Goal: Task Accomplishment & Management: Manage account settings

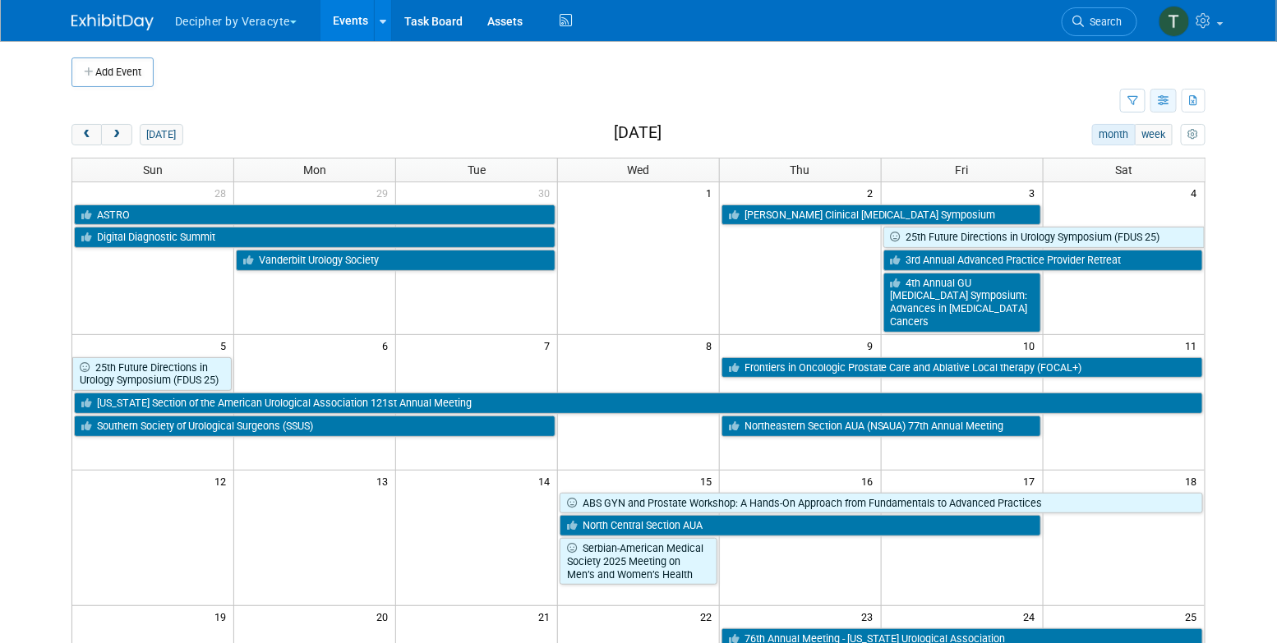
click at [1167, 96] on icon "button" at bounding box center [1163, 101] width 12 height 11
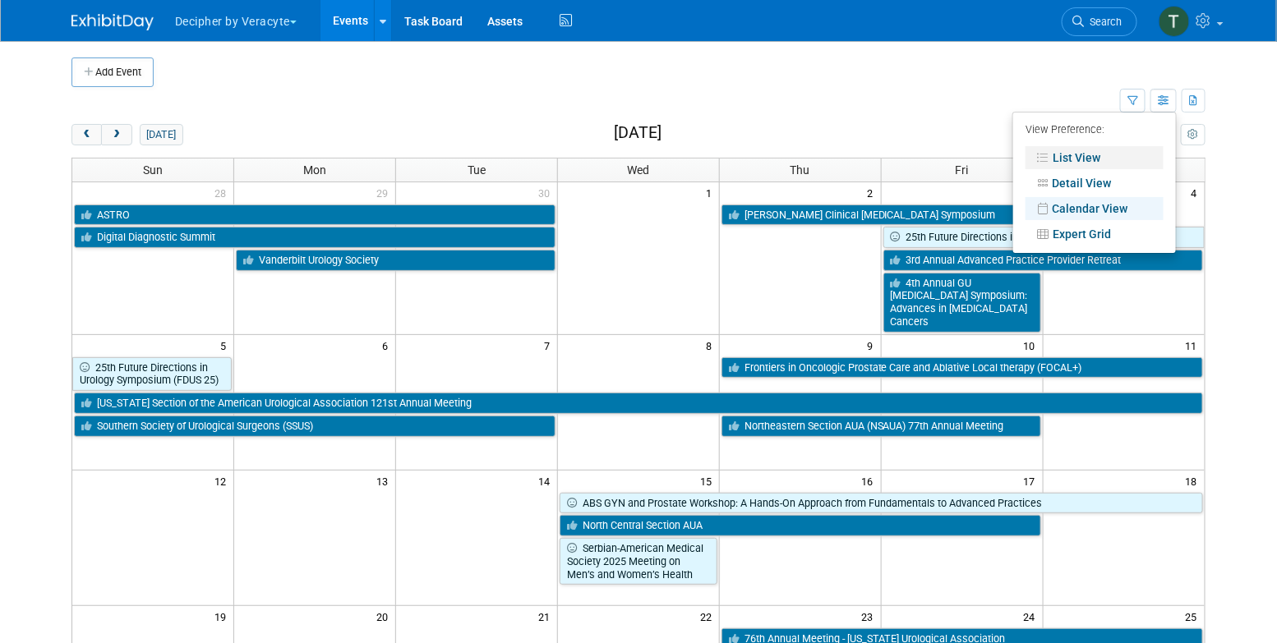
click at [1118, 164] on link "List View" at bounding box center [1094, 157] width 138 height 23
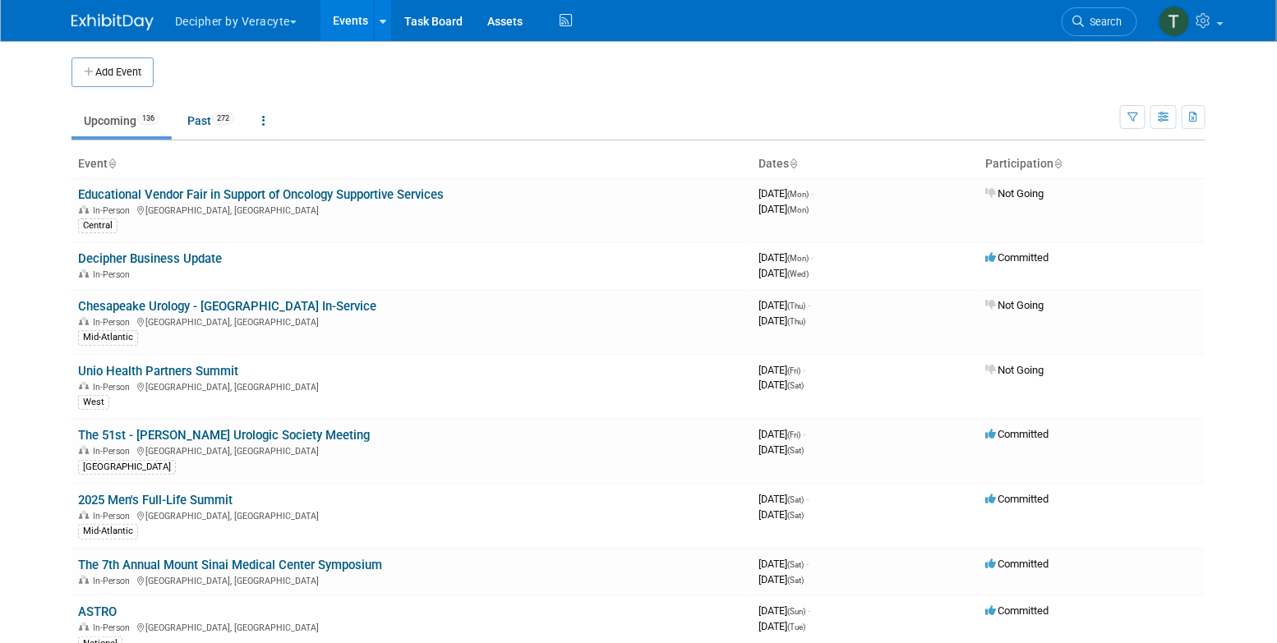
scroll to position [2394, 0]
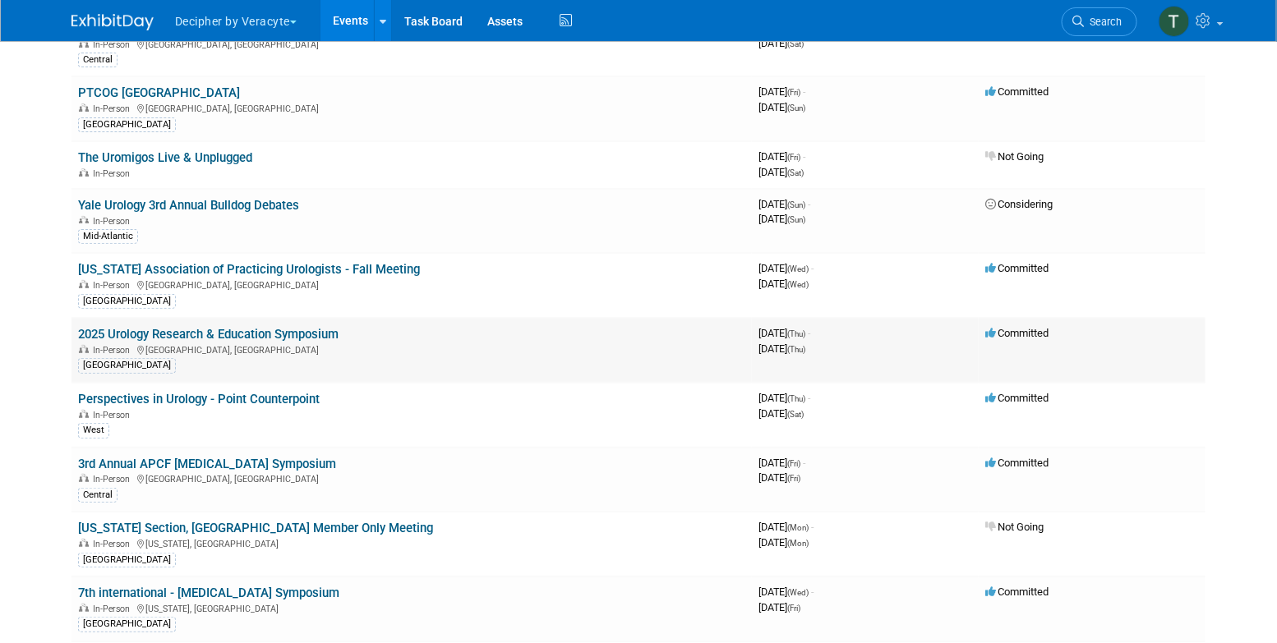
click at [338, 327] on link "2025 Urology Research & Education Symposium" at bounding box center [208, 334] width 260 height 15
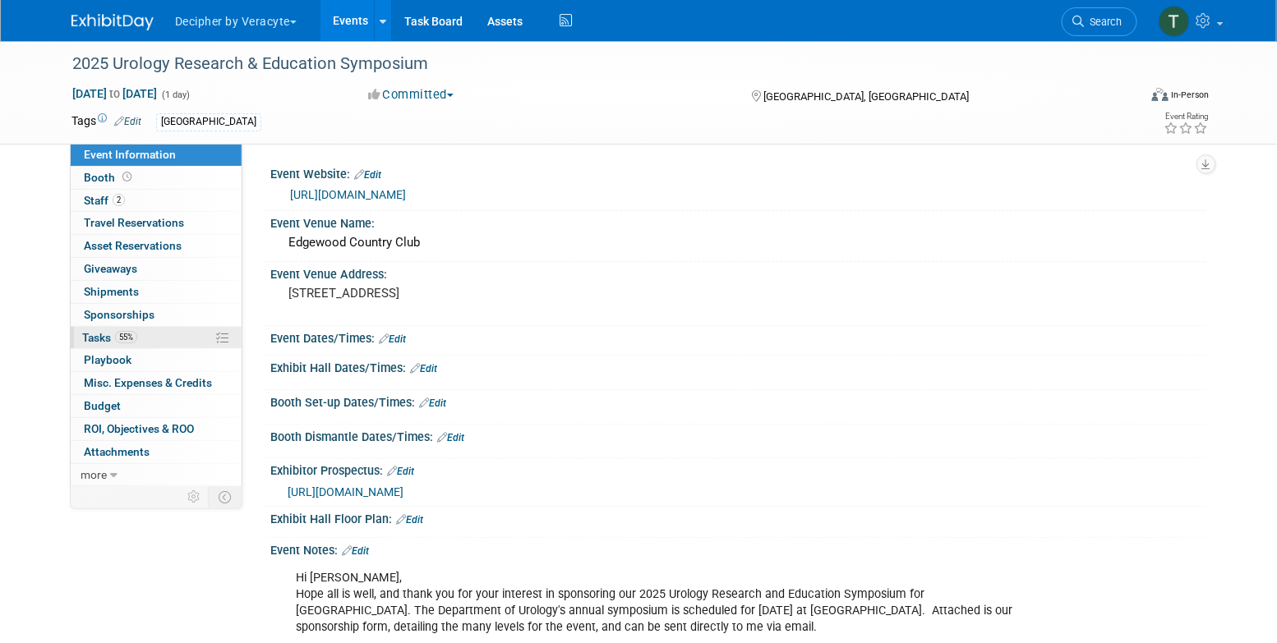
click at [163, 343] on link "55% Tasks 55%" at bounding box center [156, 338] width 171 height 22
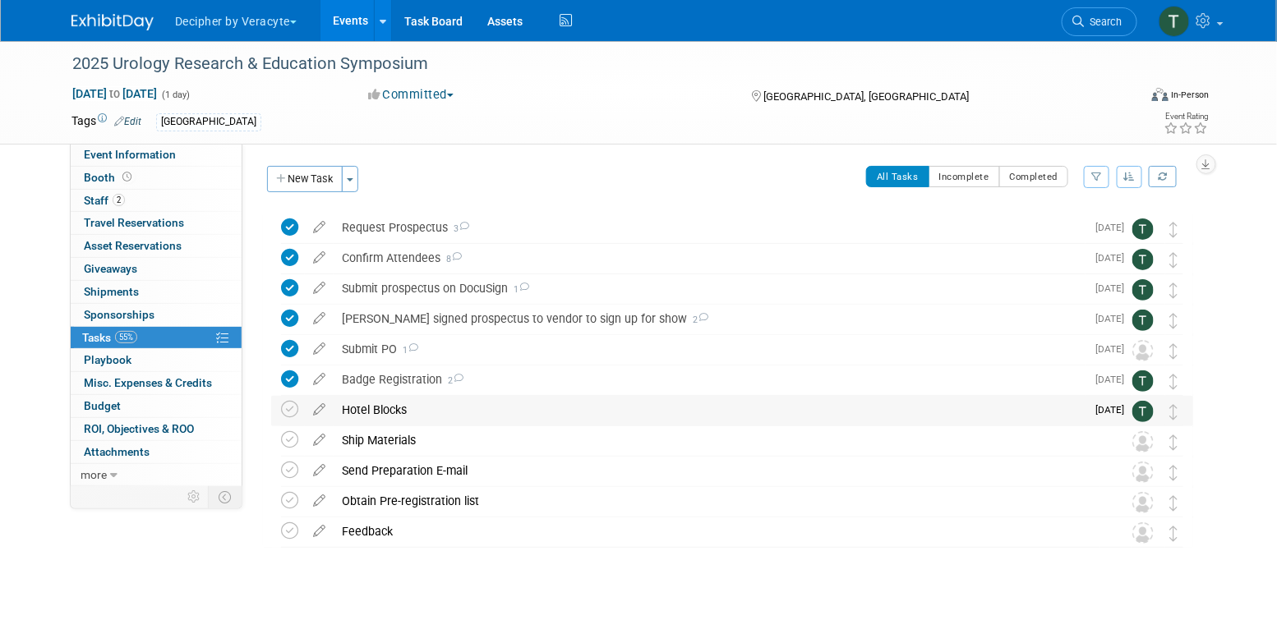
click at [393, 405] on div "Hotel Blocks" at bounding box center [710, 410] width 752 height 28
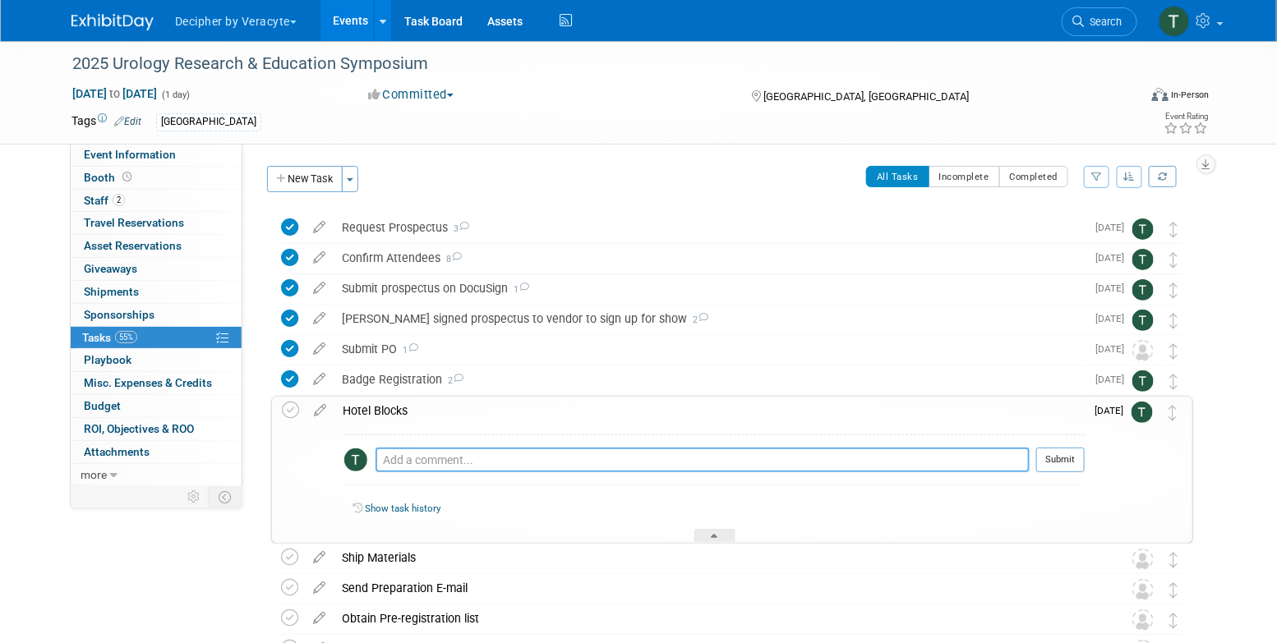
click at [493, 466] on textarea at bounding box center [702, 460] width 654 height 25
type textarea "no hotel per TRacy."
click at [1036, 467] on td "Submit" at bounding box center [1056, 466] width 55 height 37
click at [1079, 461] on button "Submit" at bounding box center [1060, 460] width 48 height 25
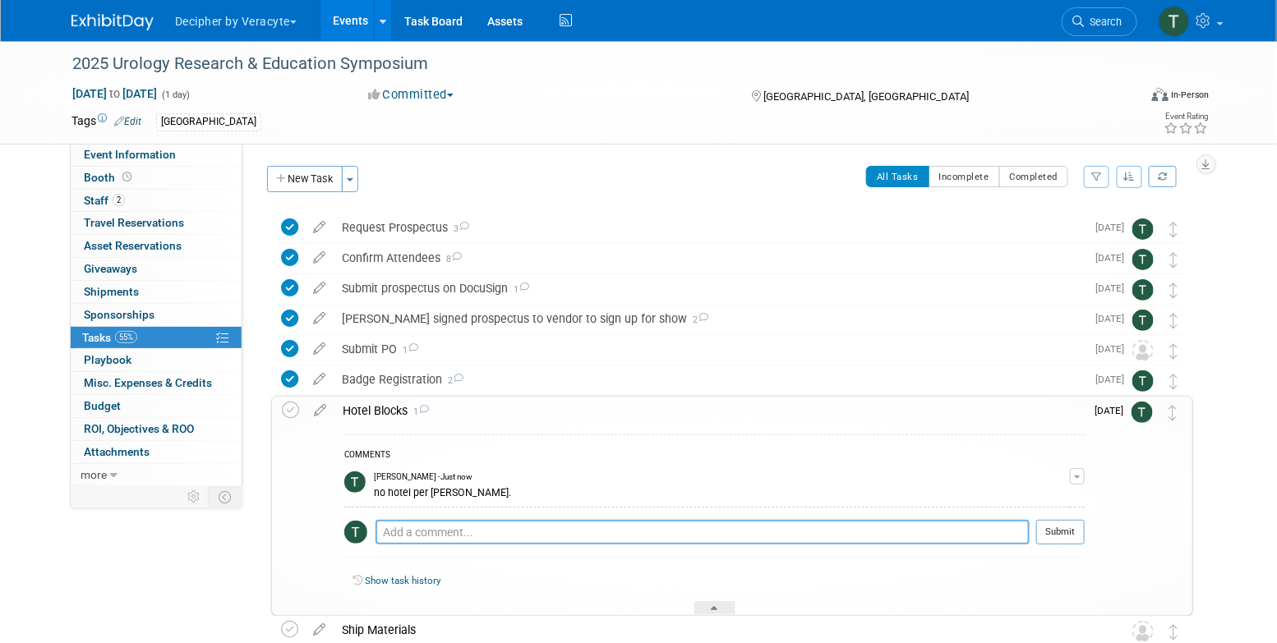
click at [417, 531] on textarea at bounding box center [702, 532] width 654 height 25
type textarea "no per Pat."
click at [1069, 533] on button "Submit" at bounding box center [1060, 532] width 48 height 25
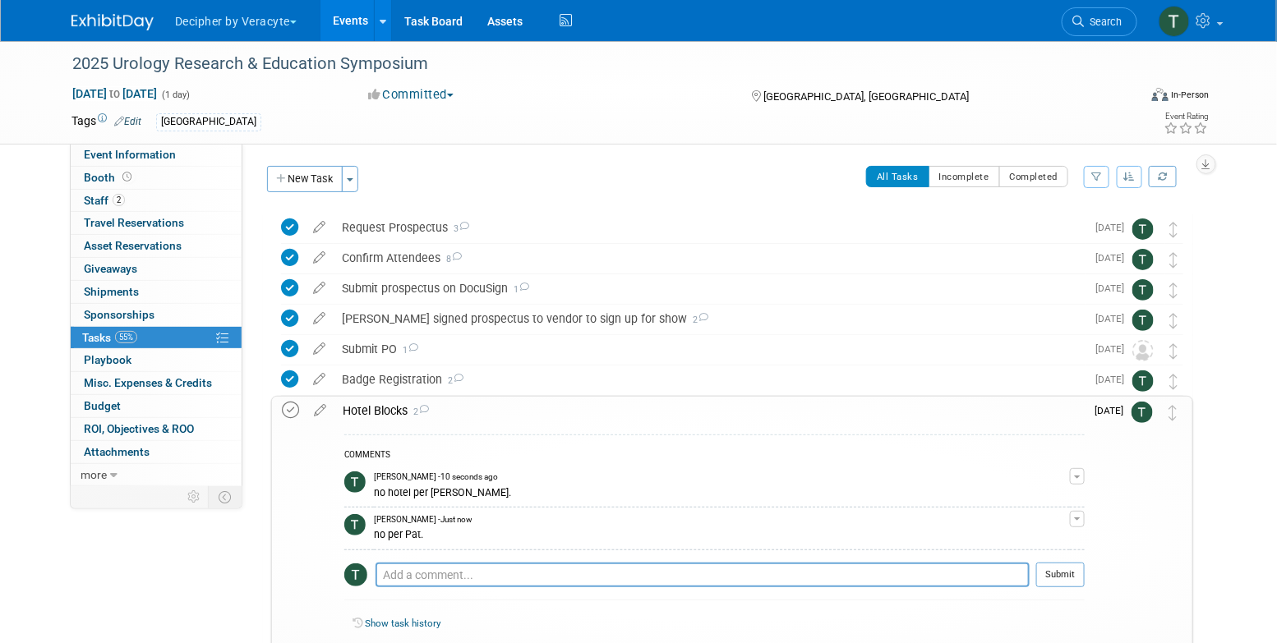
click at [289, 416] on icon at bounding box center [290, 410] width 17 height 17
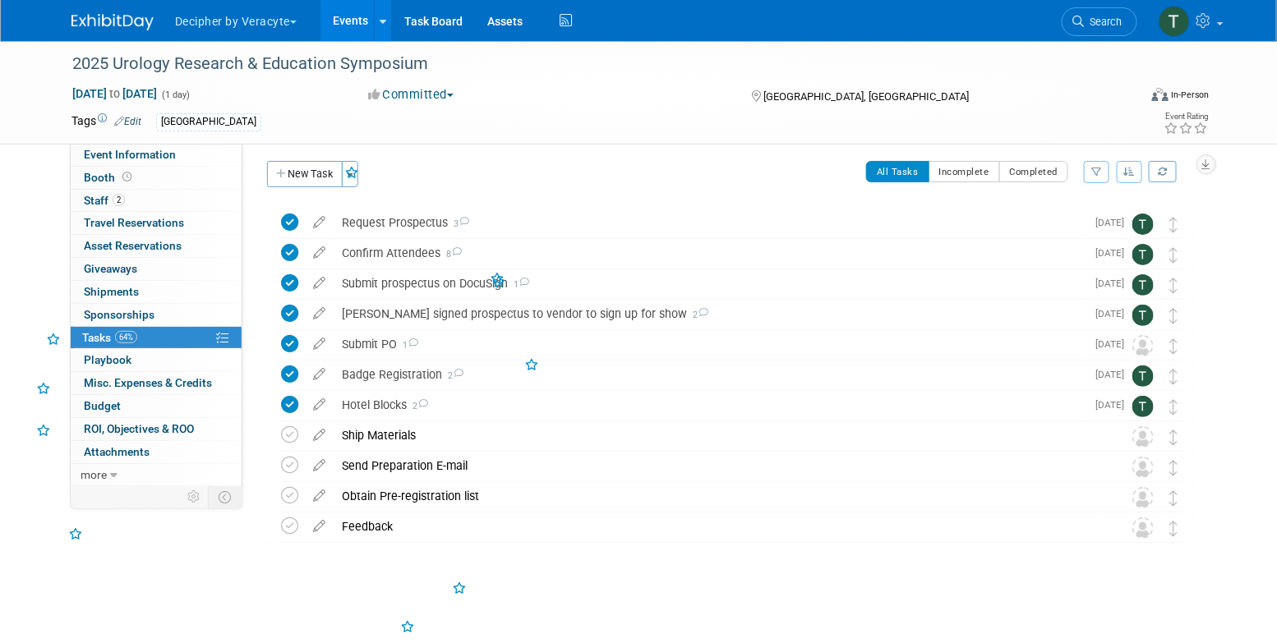
scroll to position [4, 0]
click at [316, 437] on icon at bounding box center [319, 432] width 29 height 21
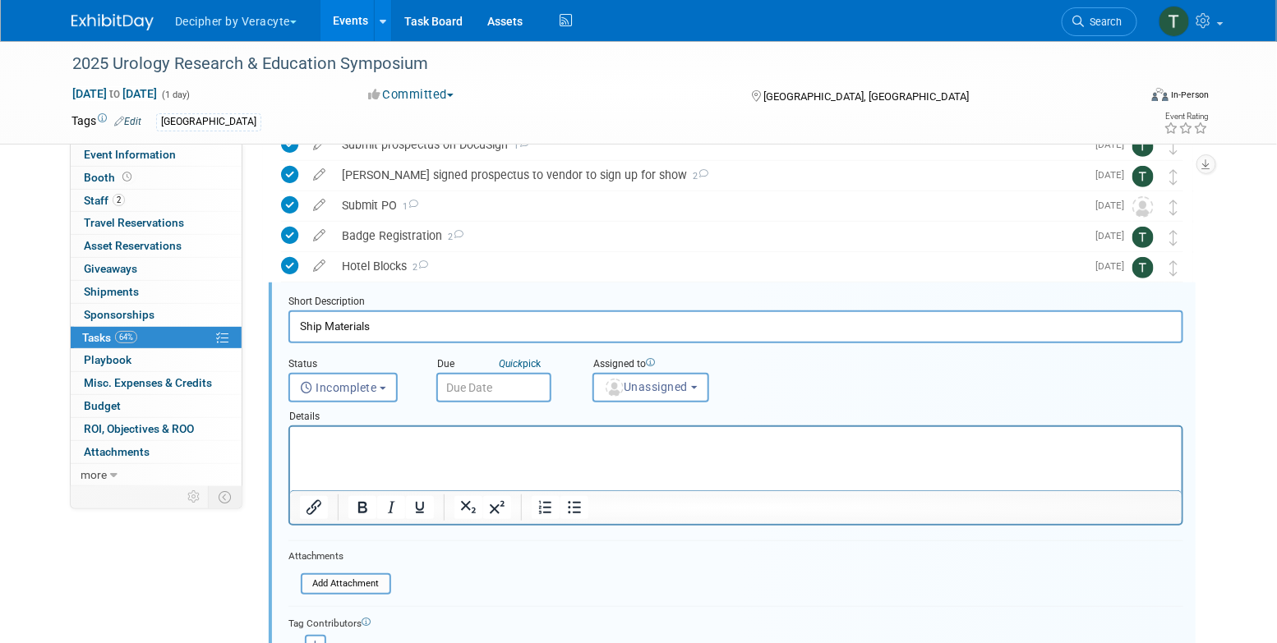
scroll to position [185, 0]
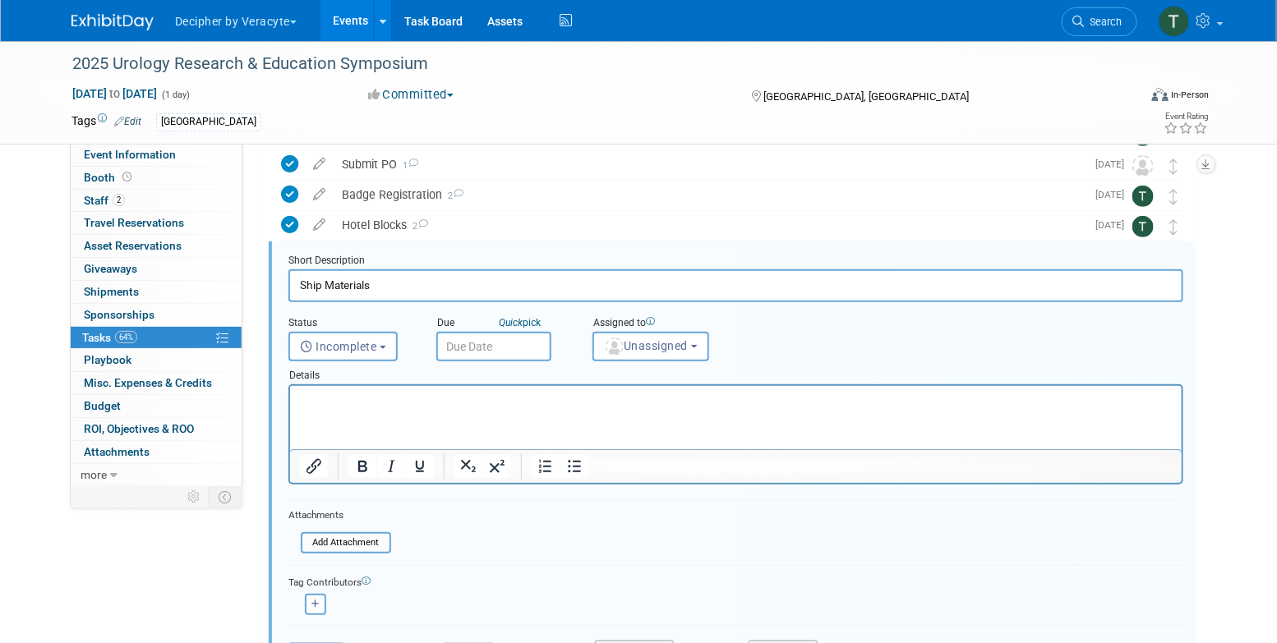
click at [530, 351] on input "text" at bounding box center [493, 347] width 115 height 30
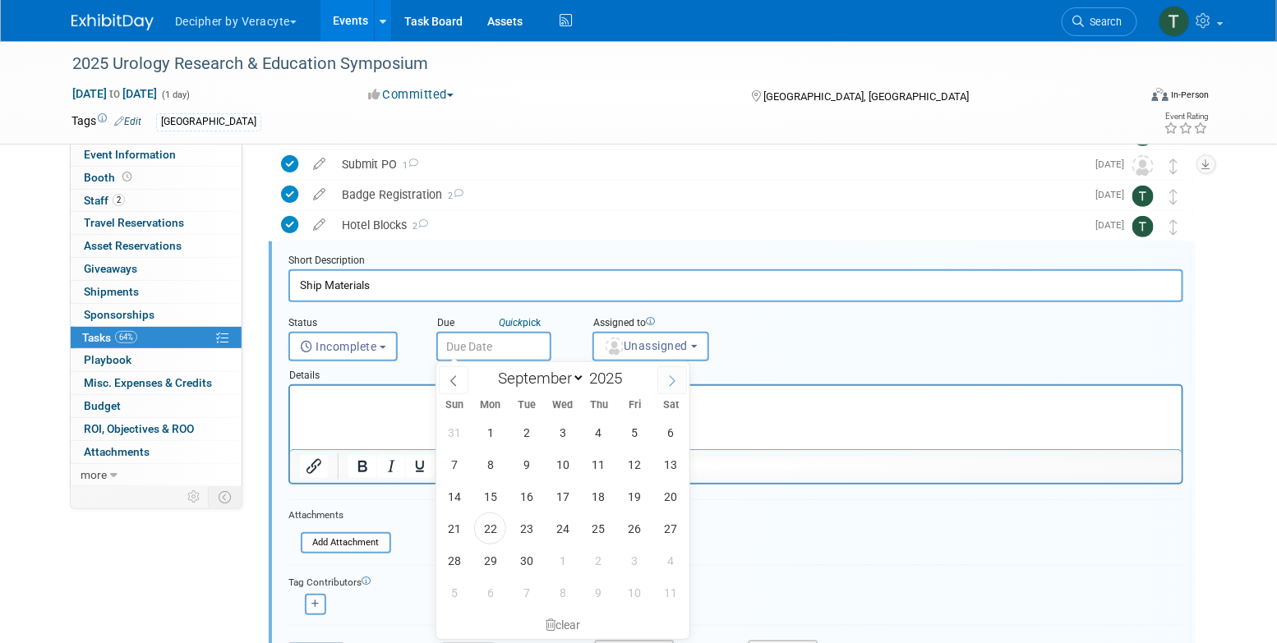
click at [675, 378] on icon at bounding box center [672, 381] width 12 height 12
select select "10"
click at [493, 499] on span "10" at bounding box center [490, 497] width 32 height 32
type input "Nov 10, 2025"
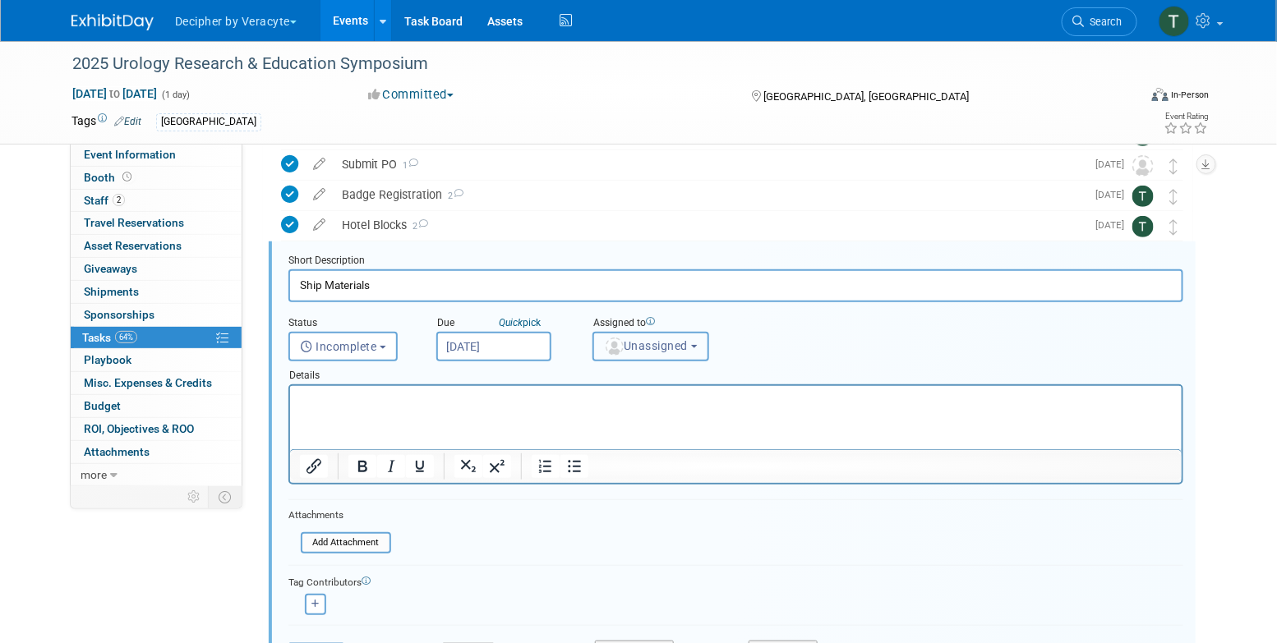
click at [668, 353] on button "Unassigned" at bounding box center [650, 347] width 117 height 30
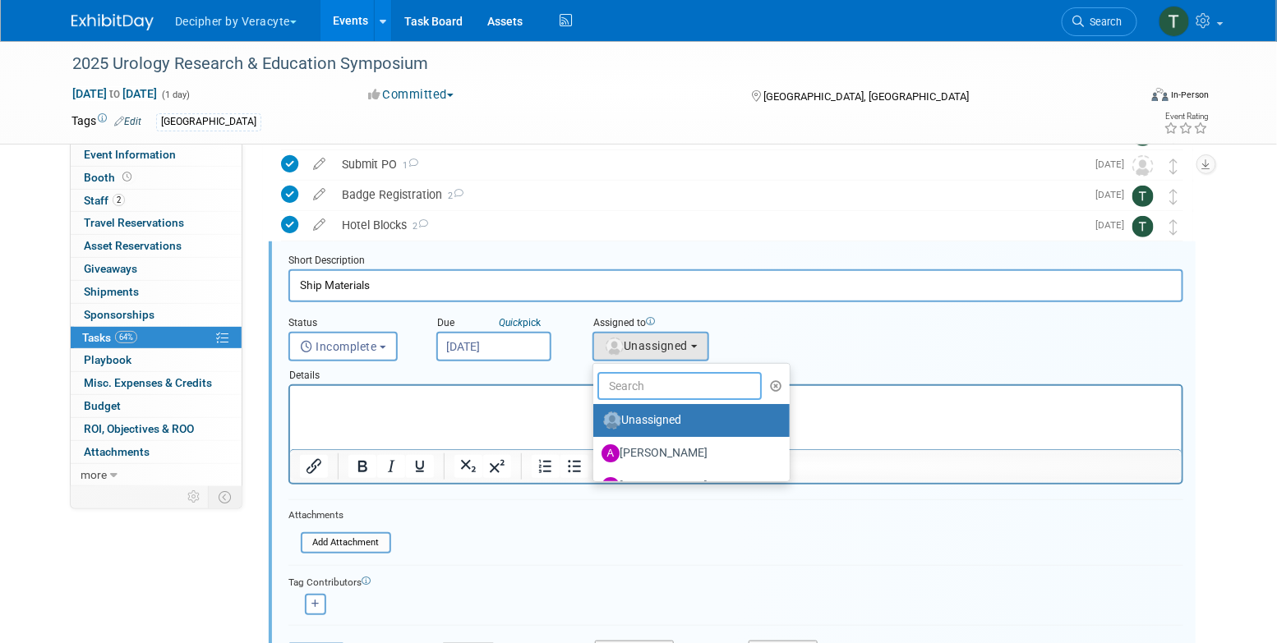
click at [668, 375] on input "text" at bounding box center [679, 386] width 164 height 28
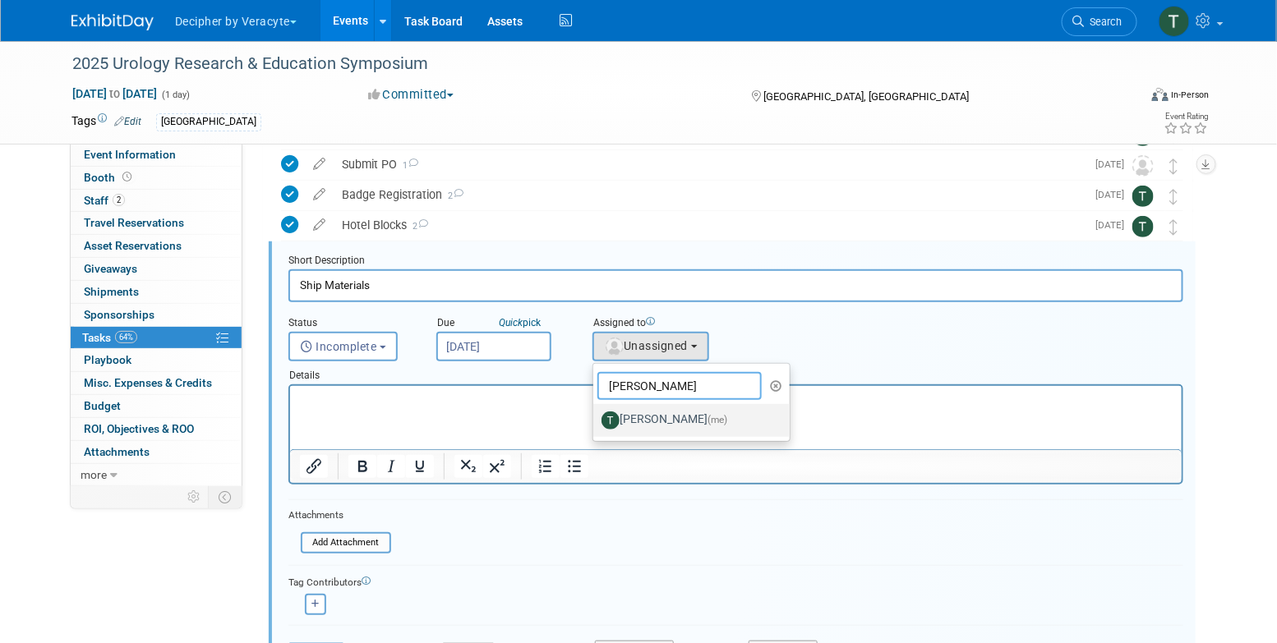
type input "tony"
click at [670, 418] on label "Tony Alvarado (me)" at bounding box center [687, 420] width 172 height 26
click at [596, 418] on input "Tony Alvarado (me)" at bounding box center [590, 418] width 11 height 11
select select "3ceeba8c-a19a-4597-a609-6fba7c9a515a"
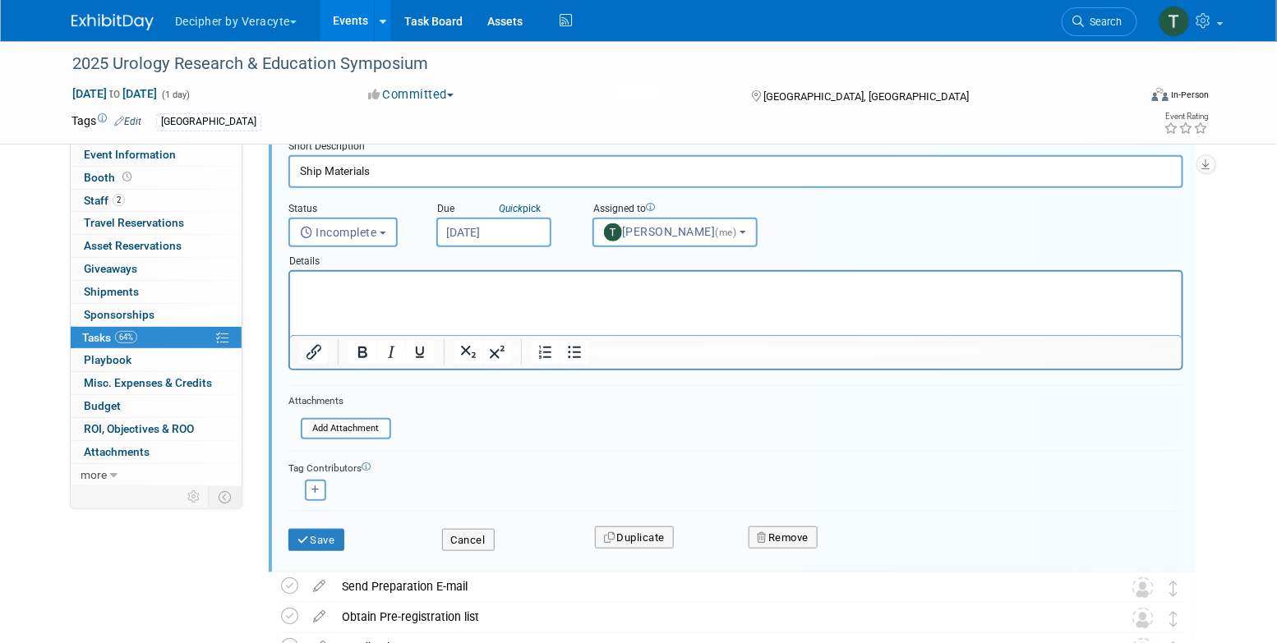
scroll to position [310, 0]
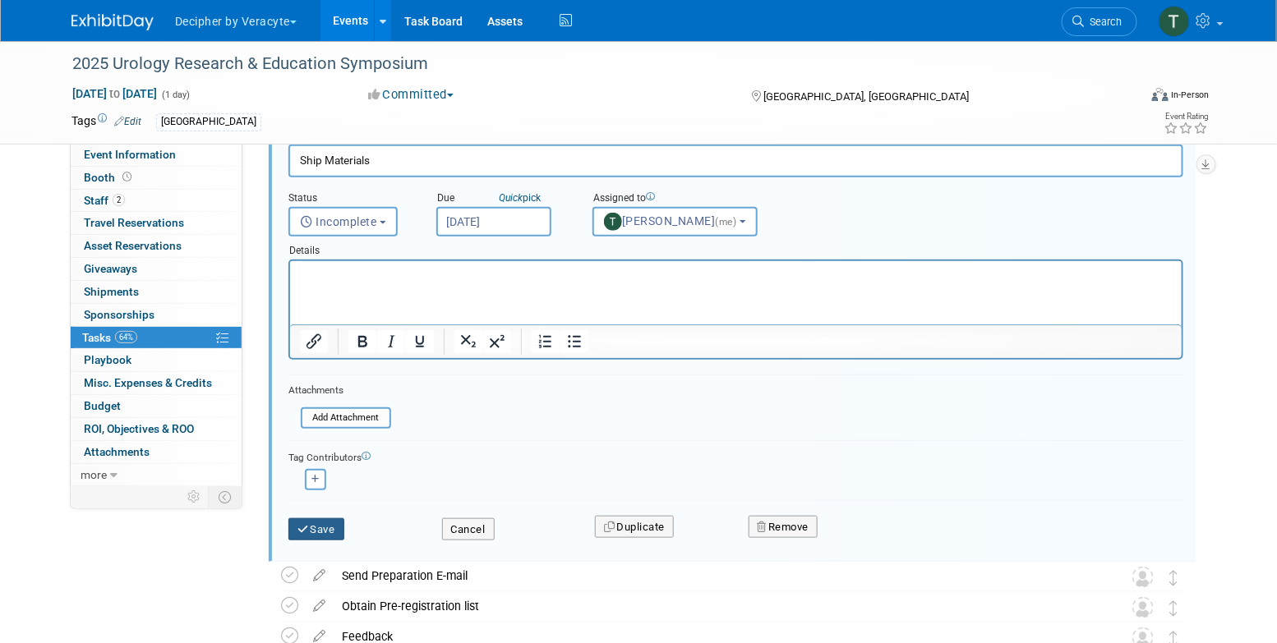
click at [329, 529] on button "Save" at bounding box center [316, 529] width 56 height 23
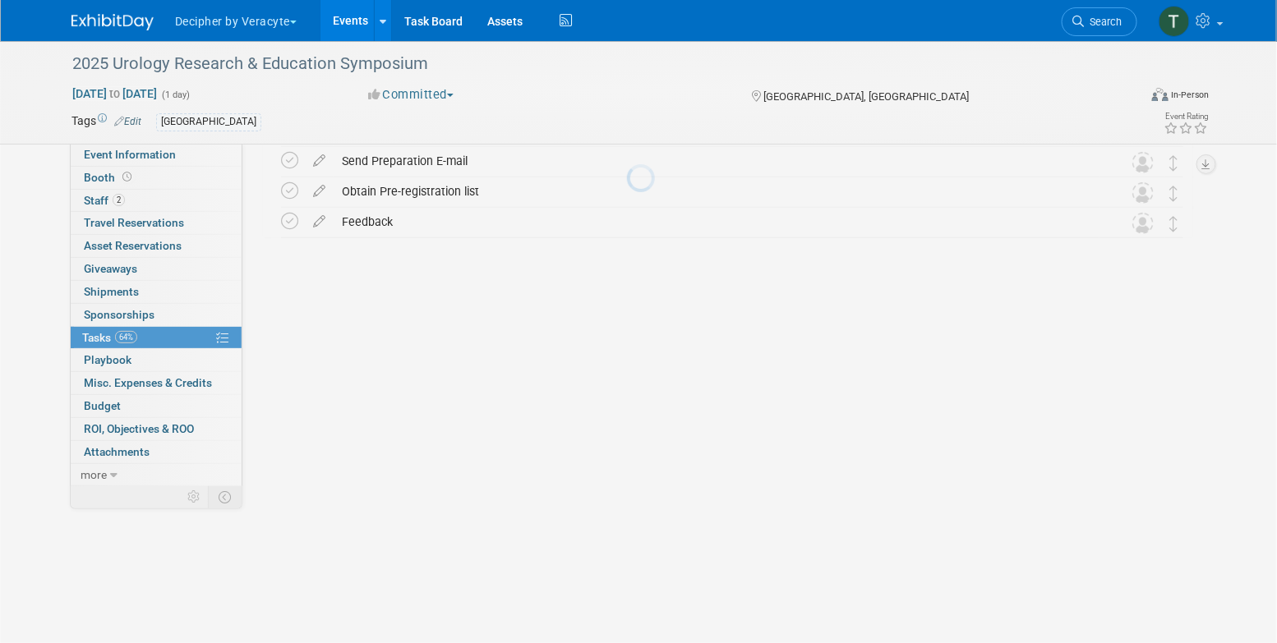
scroll to position [4, 0]
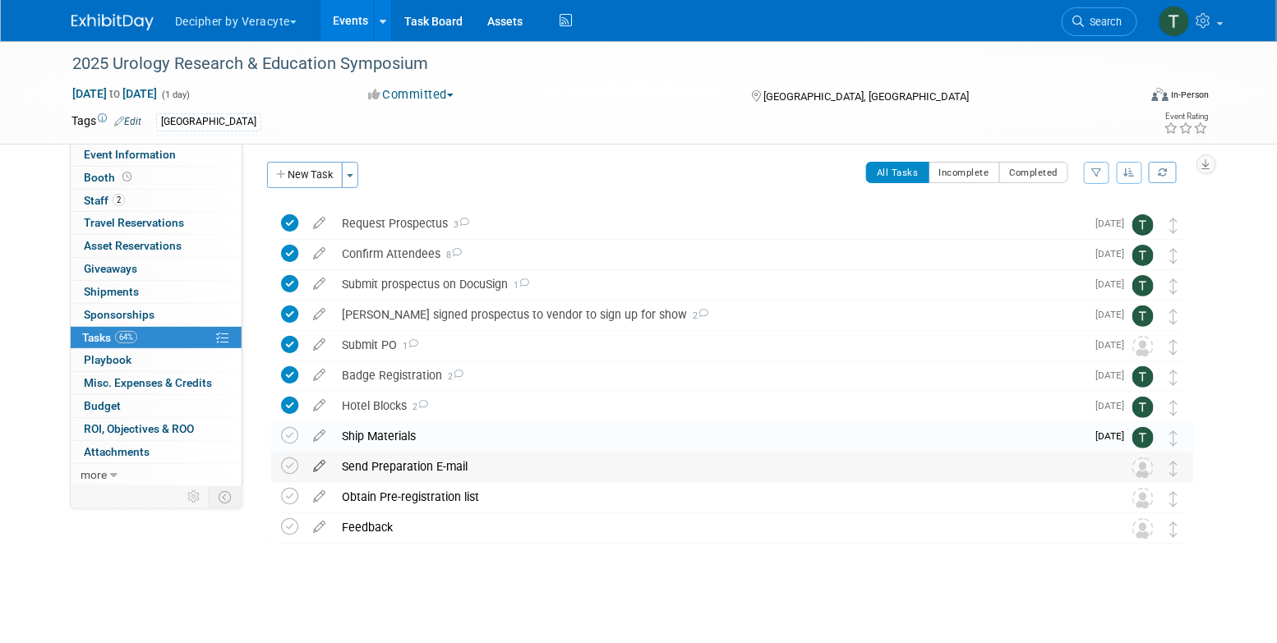
click at [311, 467] on icon at bounding box center [319, 463] width 29 height 21
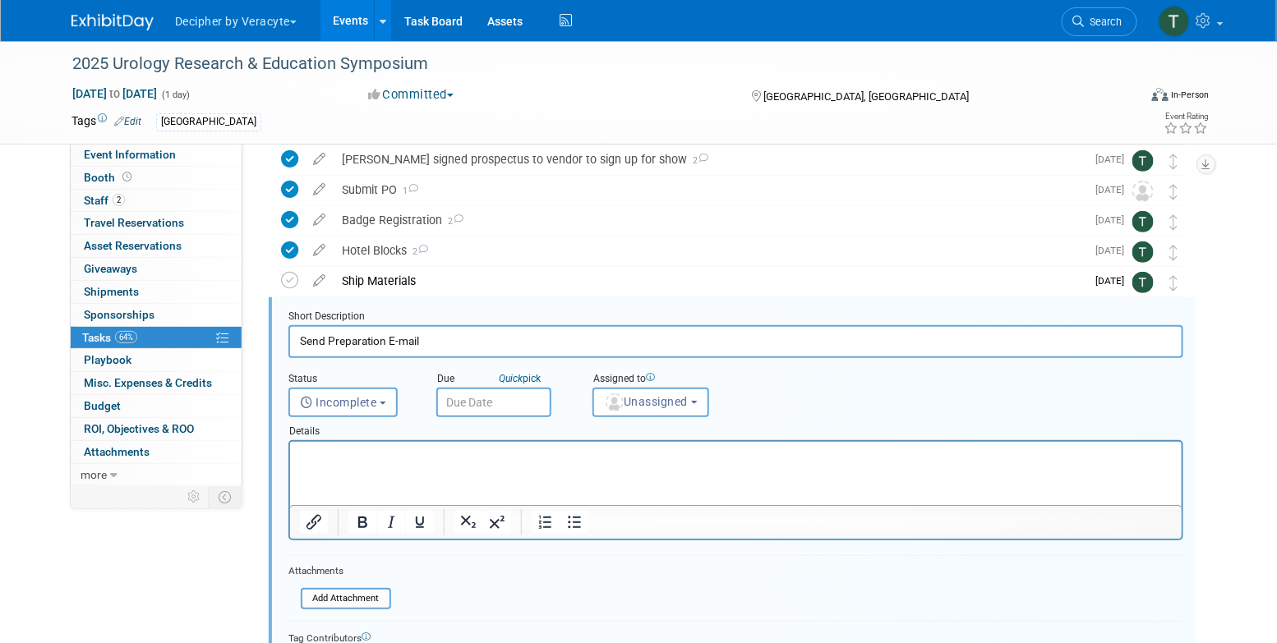
scroll to position [215, 0]
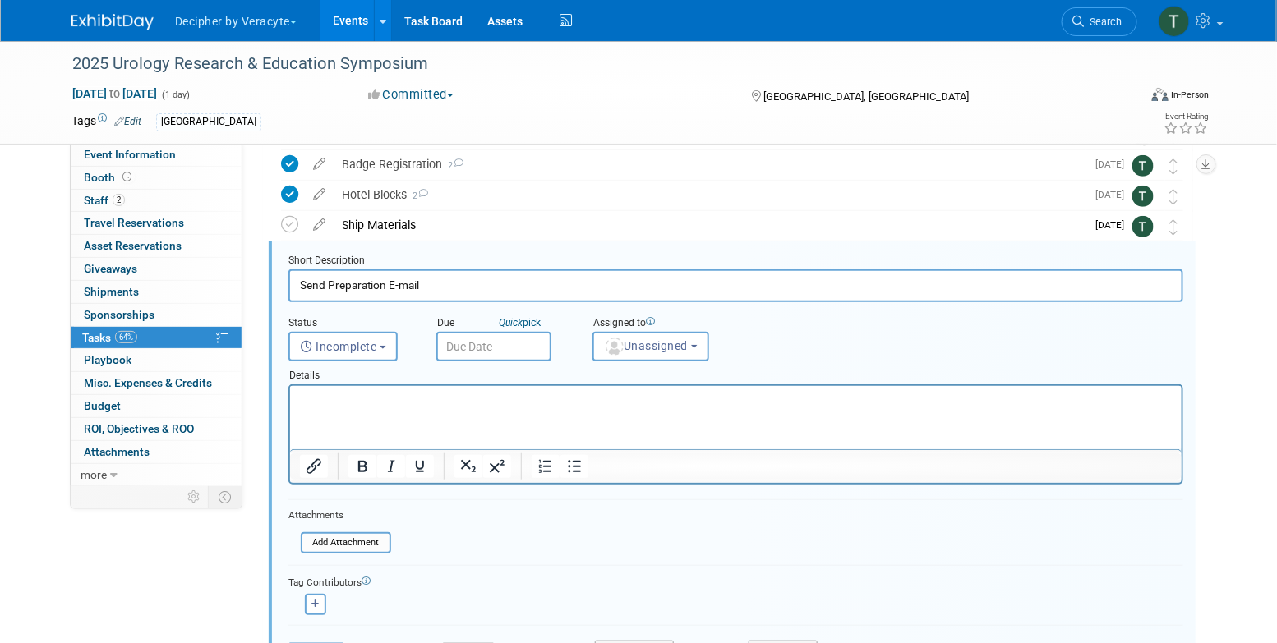
click at [524, 344] on input "text" at bounding box center [493, 347] width 115 height 30
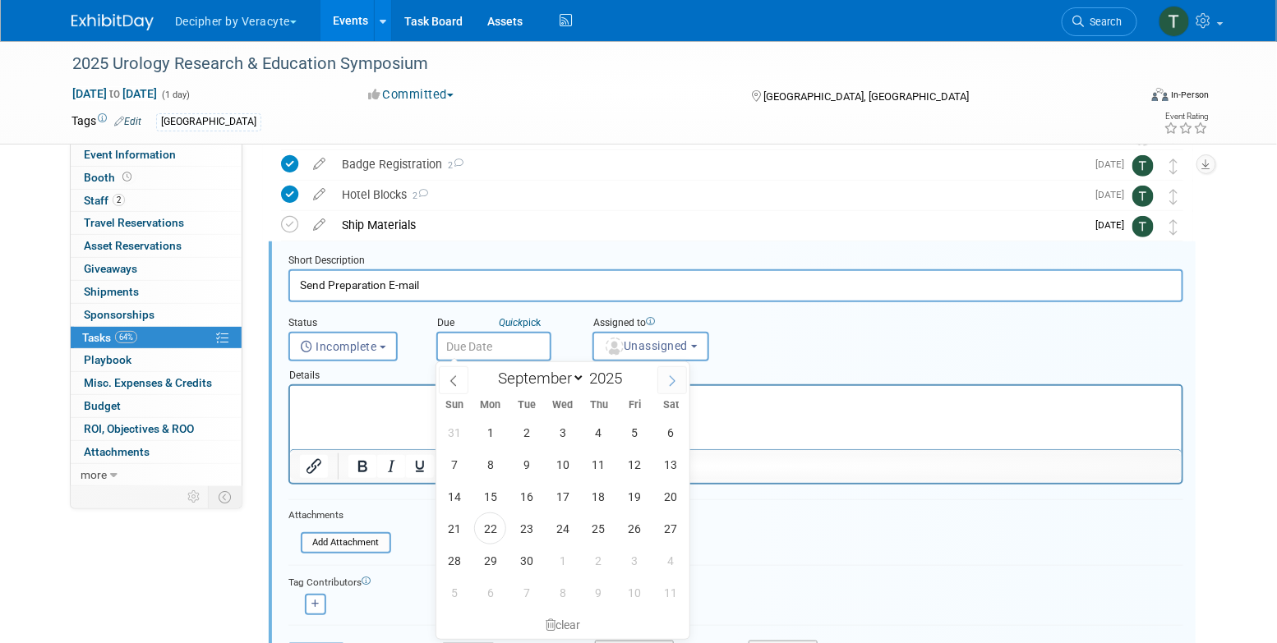
click at [678, 389] on span at bounding box center [672, 380] width 30 height 28
select select "9"
click at [631, 460] on span "10" at bounding box center [635, 465] width 32 height 32
type input "Oct 10, 2025"
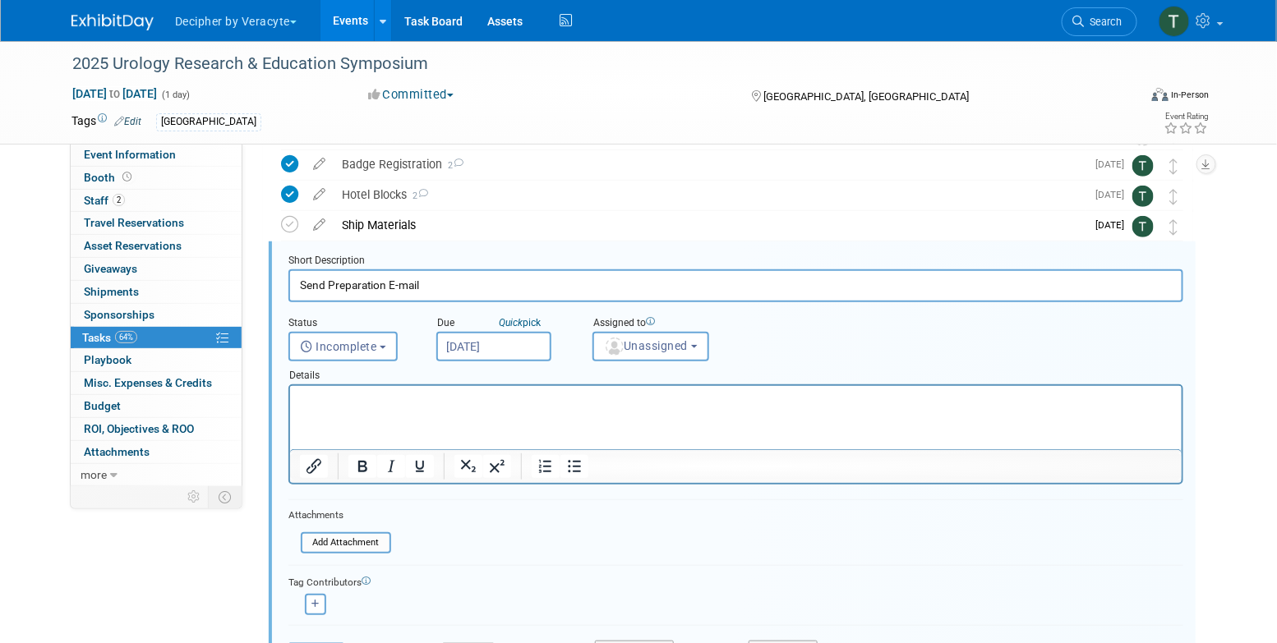
click at [667, 360] on div "Unassigned Unassigned Adina Gerson-Gurwitz Amy Wahba Andrew Cala Andrew Hanson …" at bounding box center [650, 347] width 117 height 30
click at [667, 357] on button "Unassigned" at bounding box center [650, 347] width 117 height 30
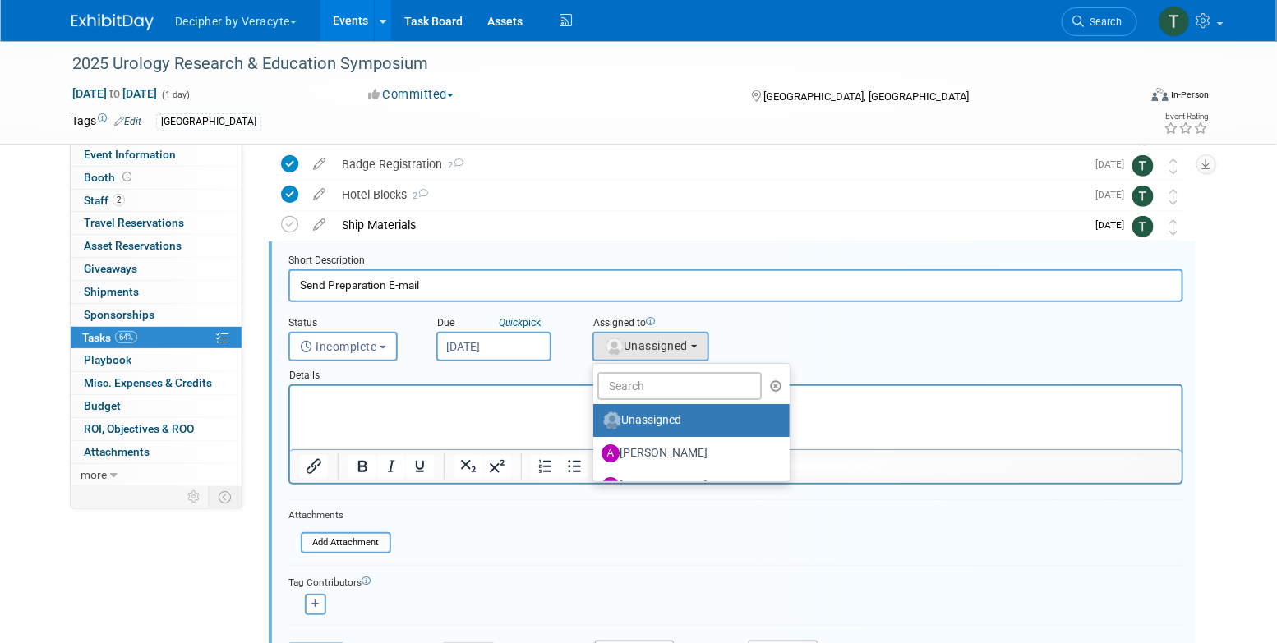
click at [667, 364] on ul "Unassigned Adina Gerson-Gurwitz Amy Wahba Andrew Cala Andrew Hanson Chad Miller…" at bounding box center [691, 422] width 198 height 119
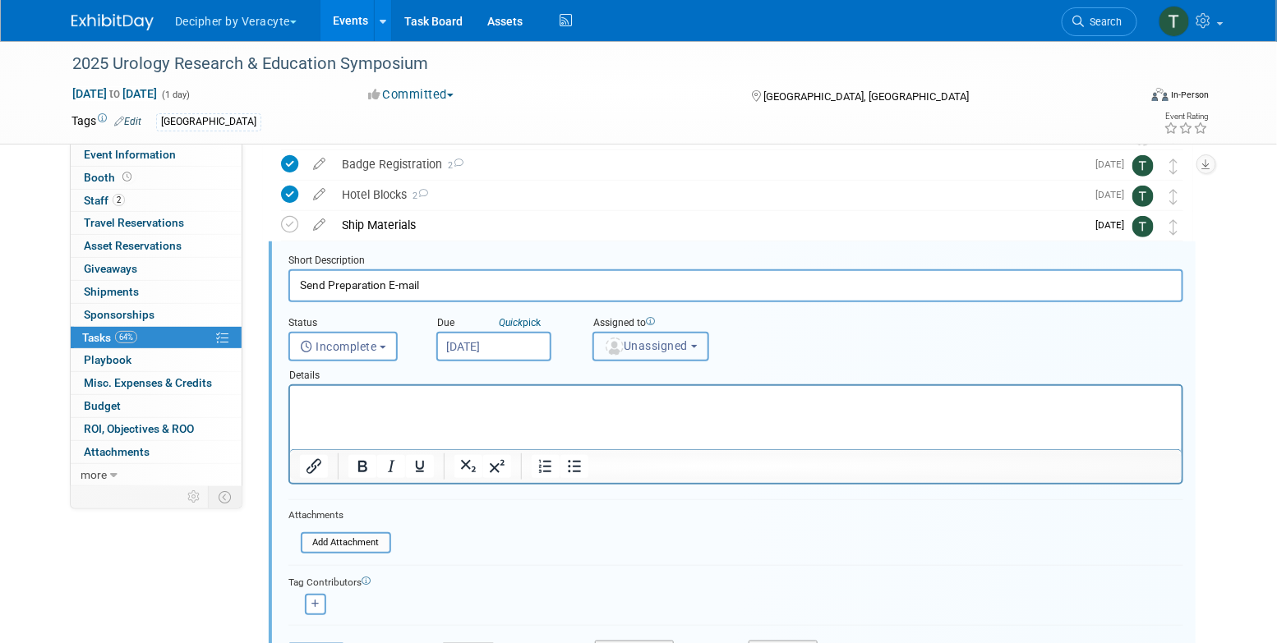
drag, startPoint x: 660, startPoint y: 337, endPoint x: 660, endPoint y: 346, distance: 9.0
click at [660, 337] on button "Unassigned" at bounding box center [650, 347] width 117 height 30
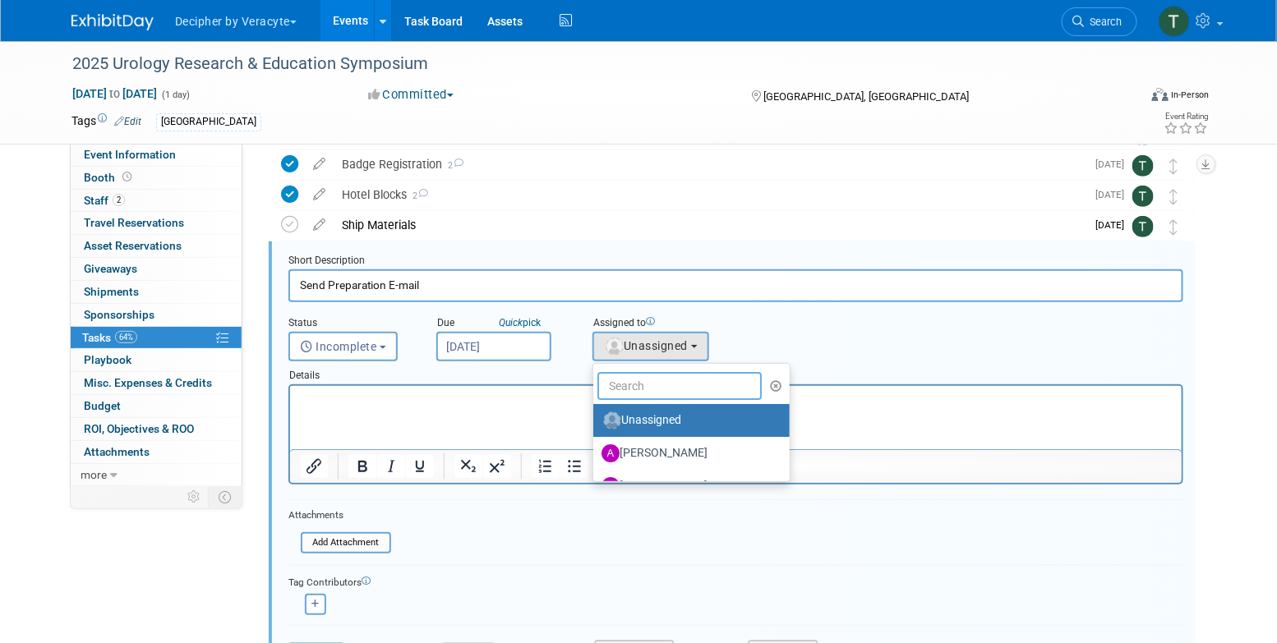
click at [660, 377] on input "text" at bounding box center [679, 386] width 164 height 28
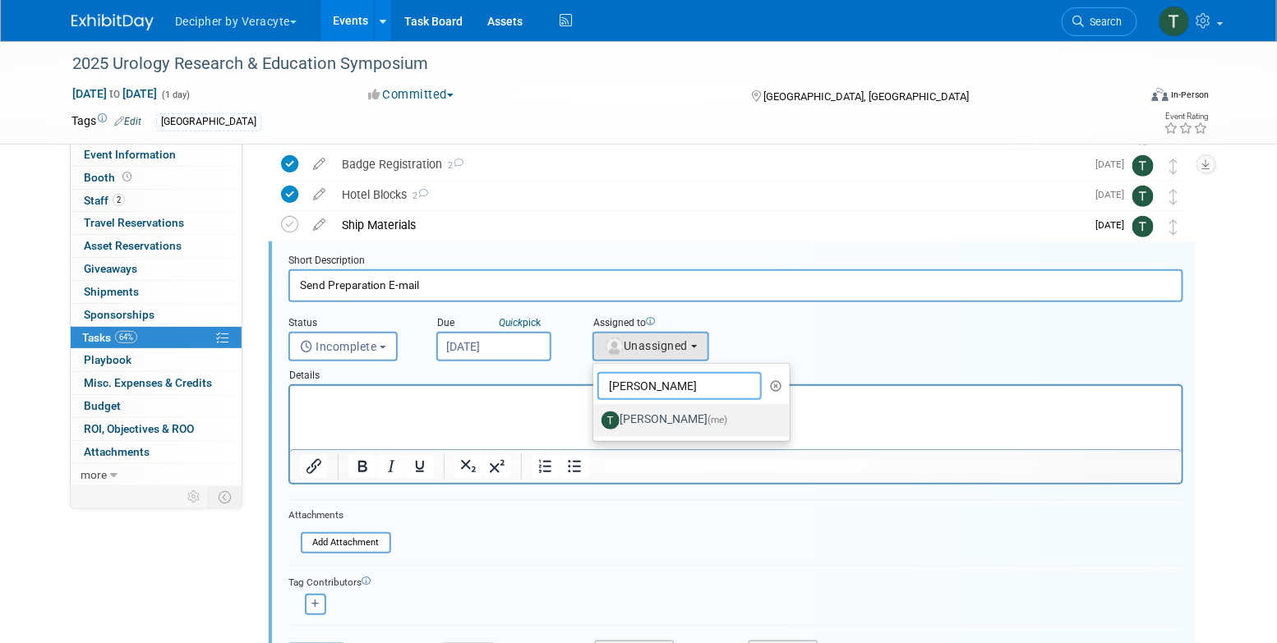
type input "tony"
click at [668, 410] on label "Tony Alvarado (me)" at bounding box center [687, 420] width 172 height 26
click at [596, 413] on input "Tony Alvarado (me)" at bounding box center [590, 418] width 11 height 11
select select "3ceeba8c-a19a-4597-a609-6fba7c9a515a"
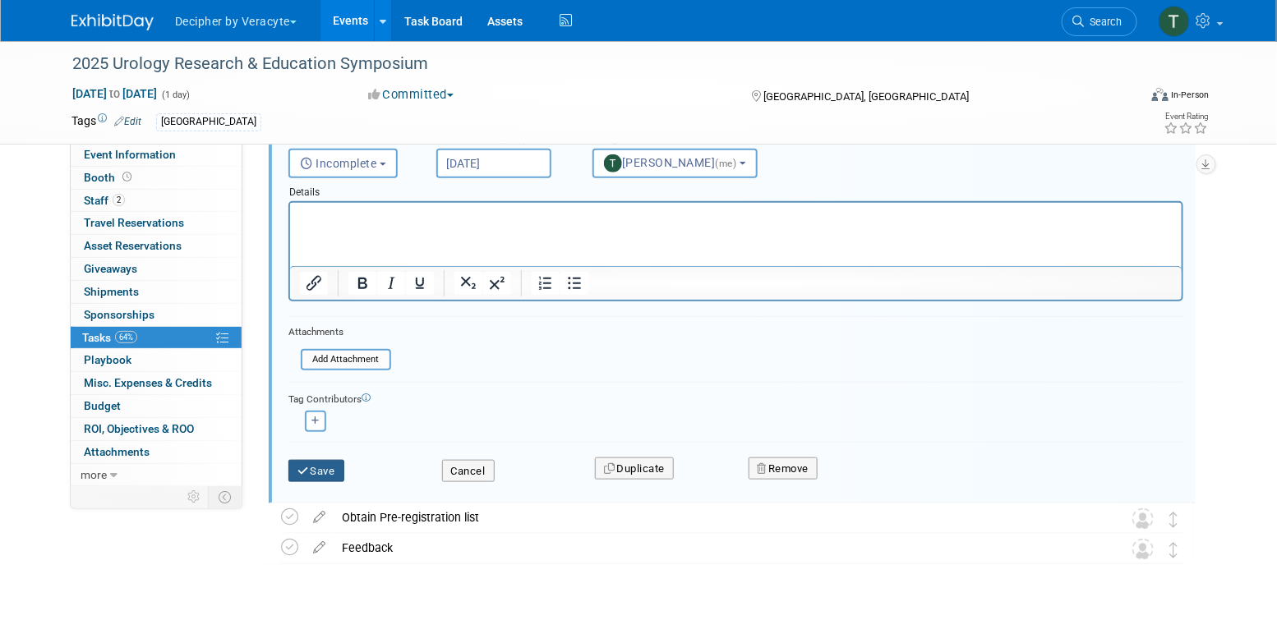
click at [306, 473] on icon "submit" at bounding box center [303, 471] width 13 height 11
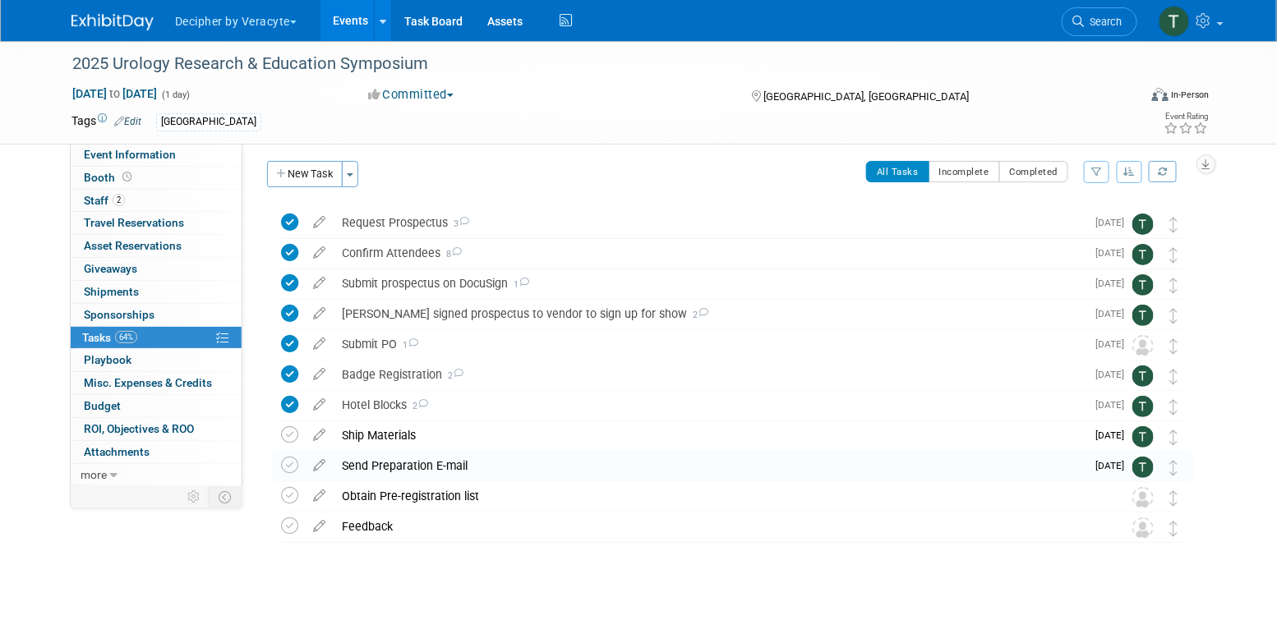
scroll to position [4, 0]
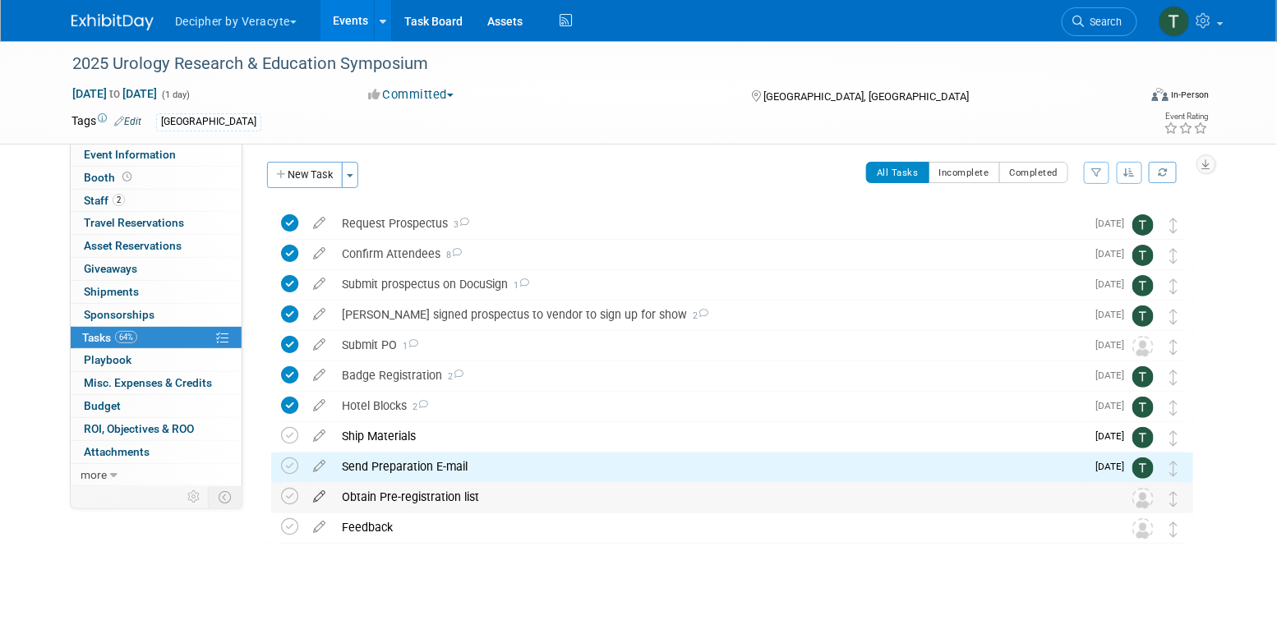
click at [320, 498] on icon at bounding box center [319, 493] width 29 height 21
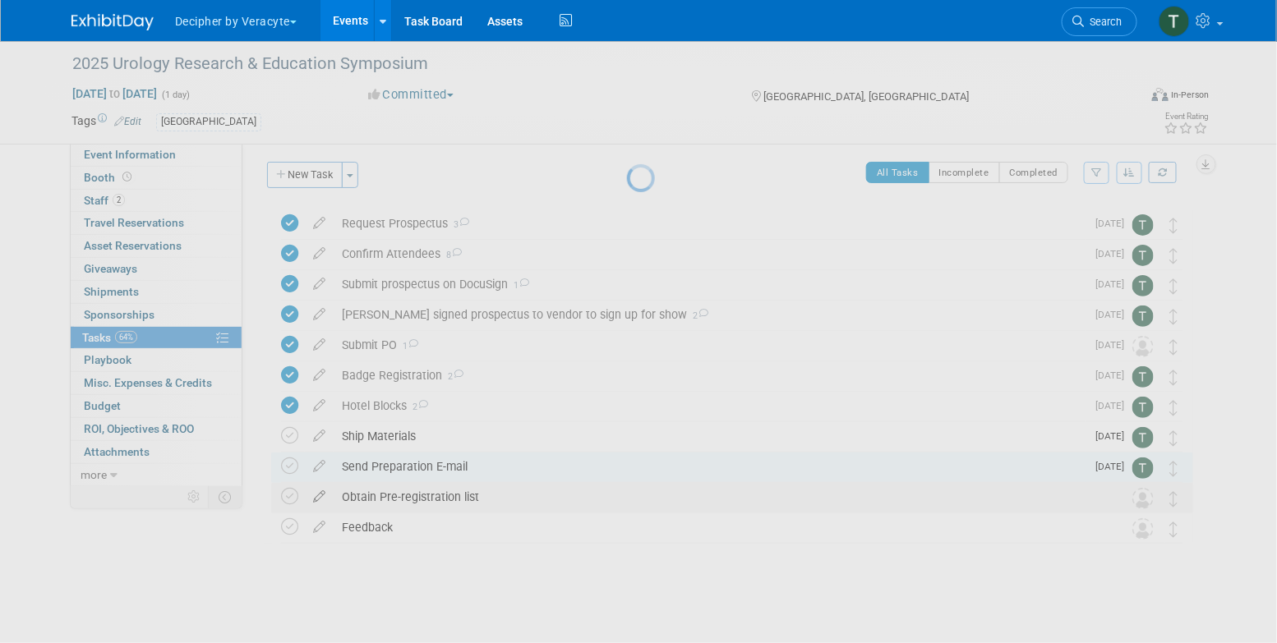
select select "8"
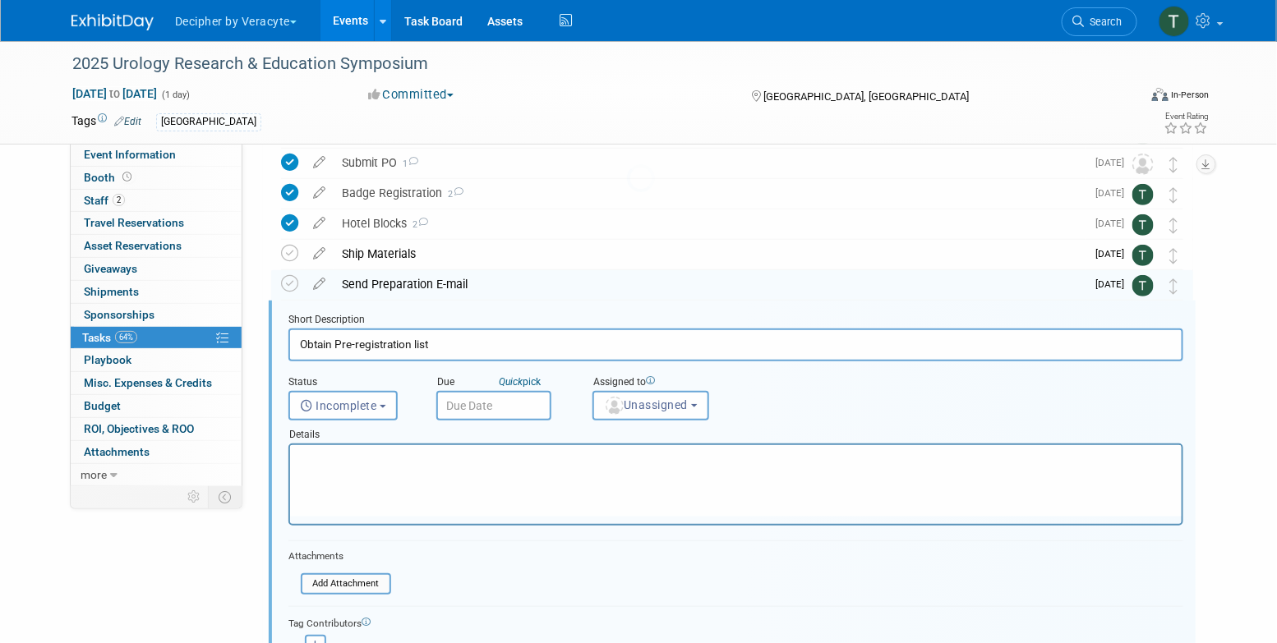
scroll to position [246, 0]
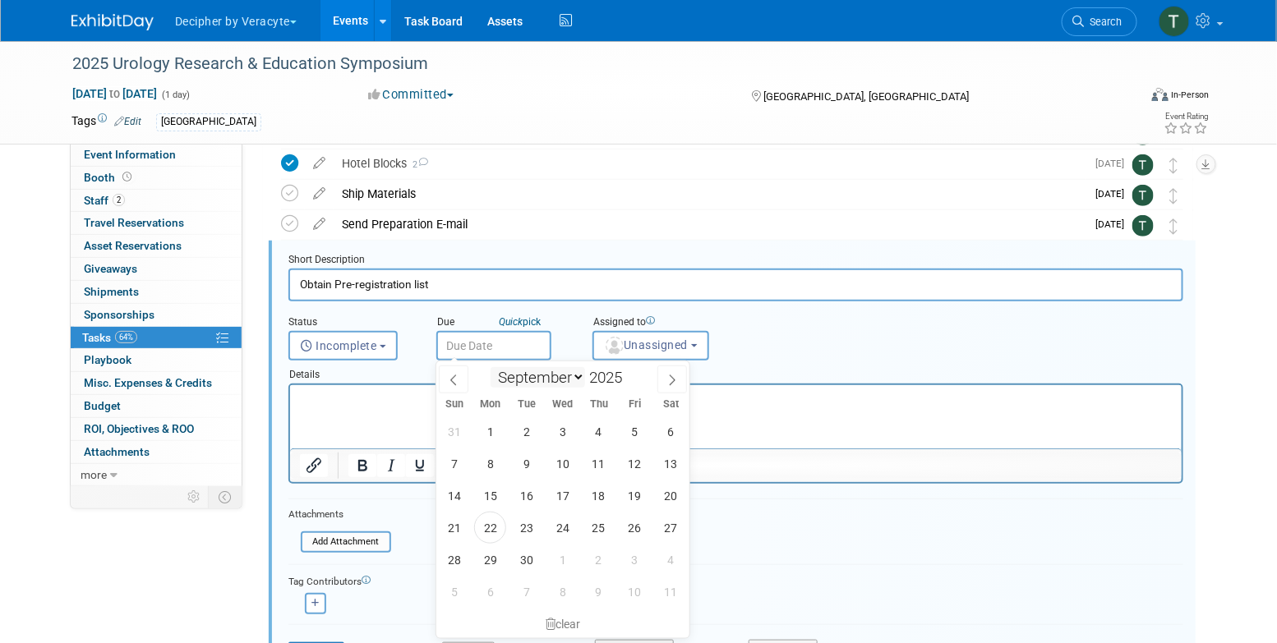
click at [496, 355] on input "text" at bounding box center [493, 346] width 115 height 30
click at [484, 591] on span "6" at bounding box center [490, 592] width 32 height 32
type input "Oct 6, 2025"
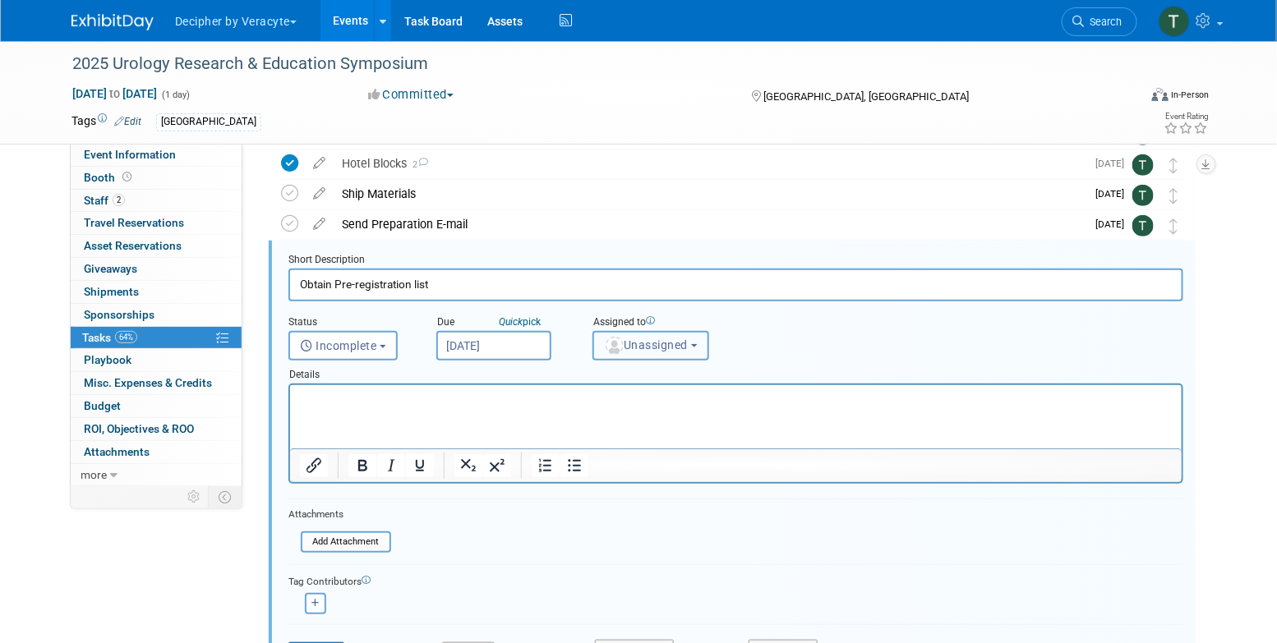
click at [681, 351] on span "Unassigned" at bounding box center [646, 344] width 84 height 13
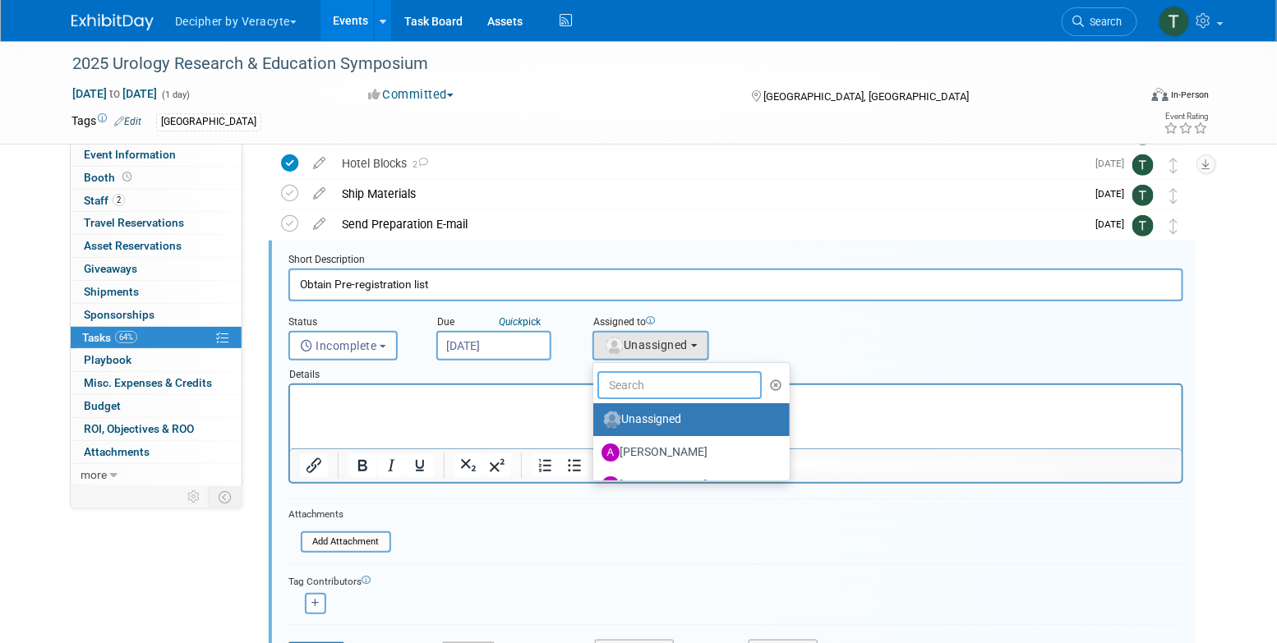
click at [682, 396] on input "text" at bounding box center [679, 385] width 164 height 28
type input "g"
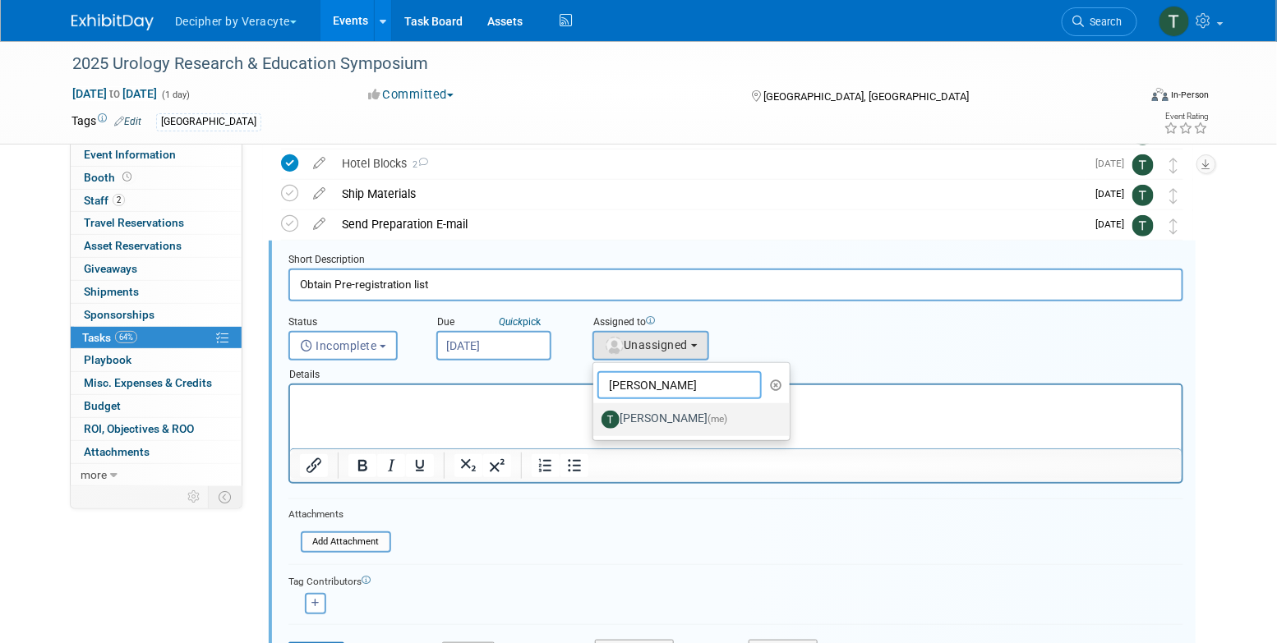
type input "tony"
click at [663, 416] on label "Tony Alvarado (me)" at bounding box center [687, 420] width 172 height 26
click at [596, 416] on input "Tony Alvarado (me)" at bounding box center [590, 417] width 11 height 11
select select "3ceeba8c-a19a-4597-a609-6fba7c9a515a"
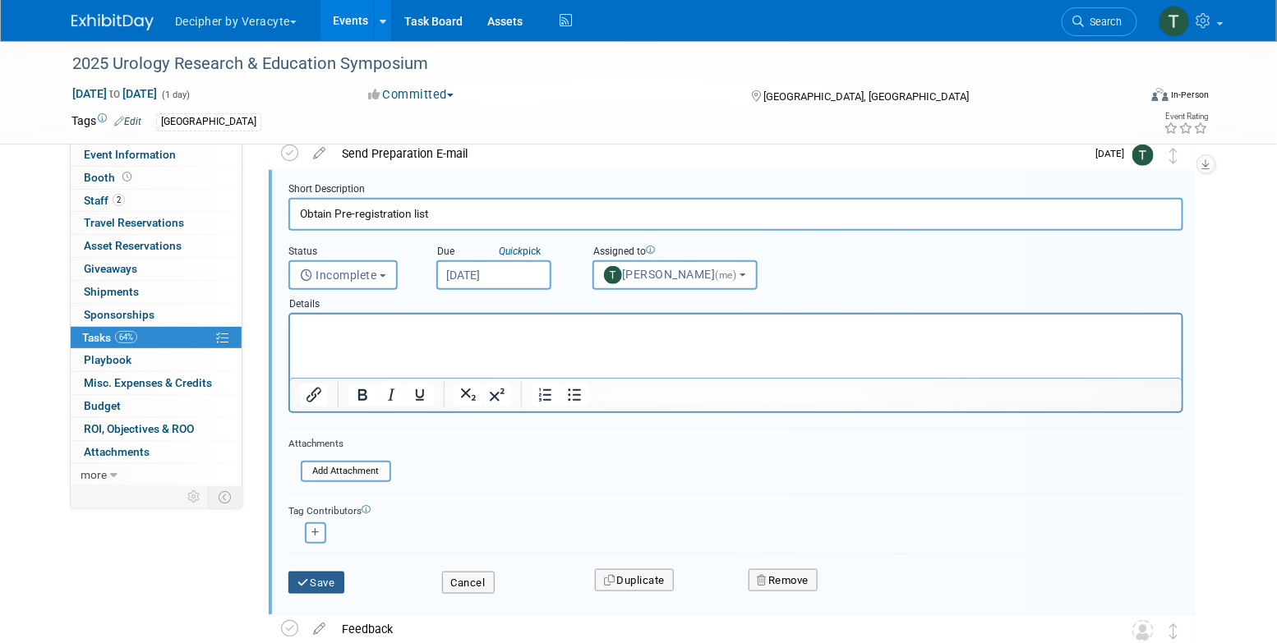
click at [329, 572] on button "Save" at bounding box center [316, 583] width 56 height 23
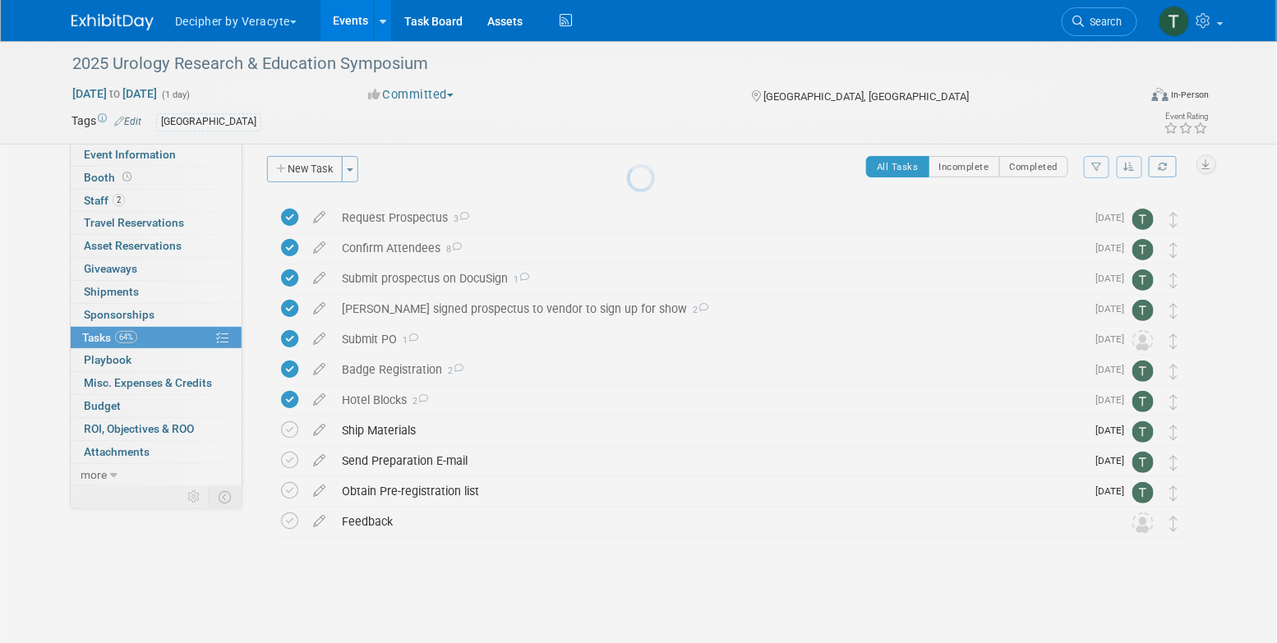
scroll to position [4, 0]
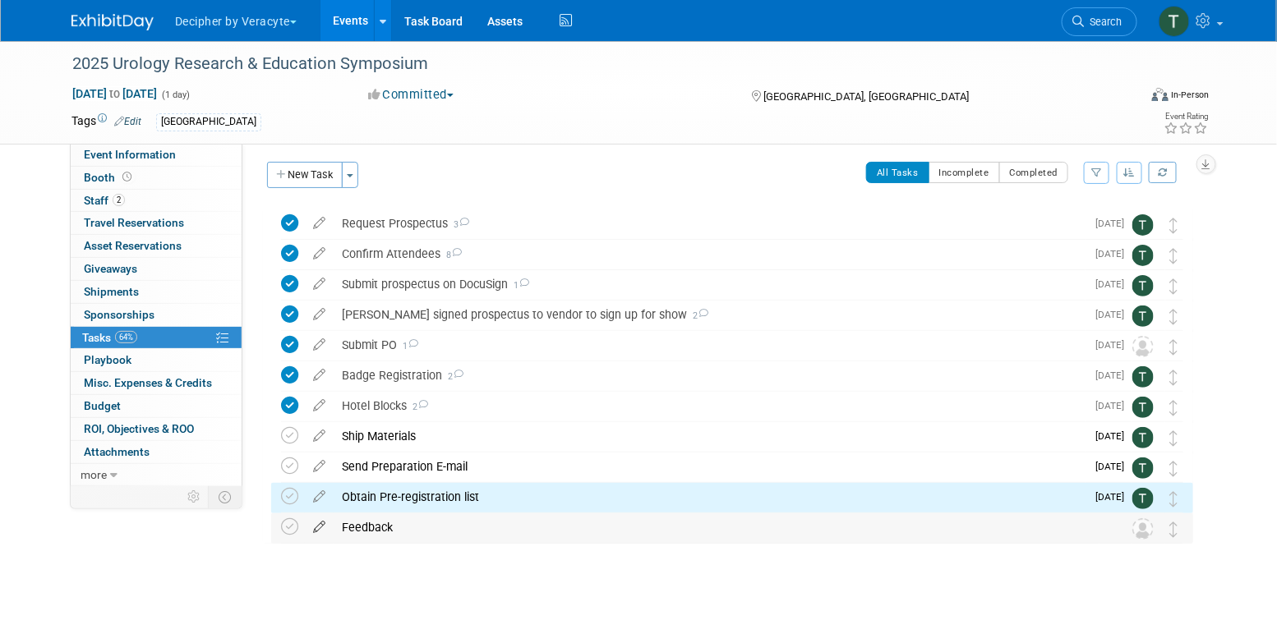
click at [319, 533] on link at bounding box center [319, 527] width 29 height 15
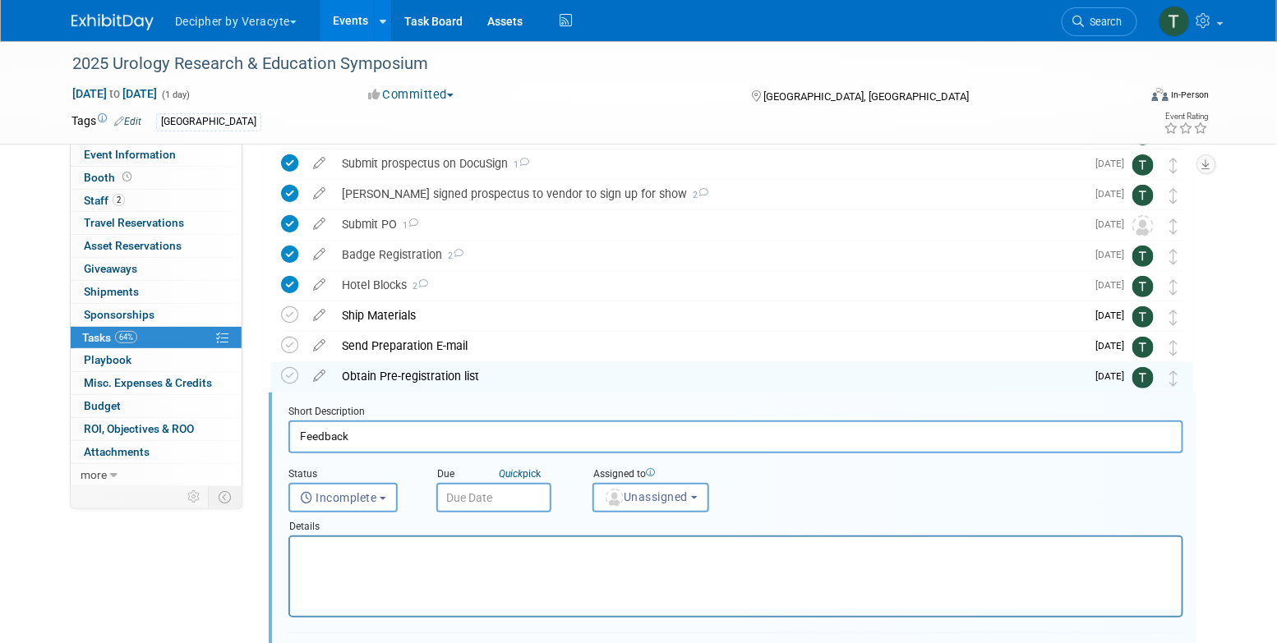
scroll to position [276, 0]
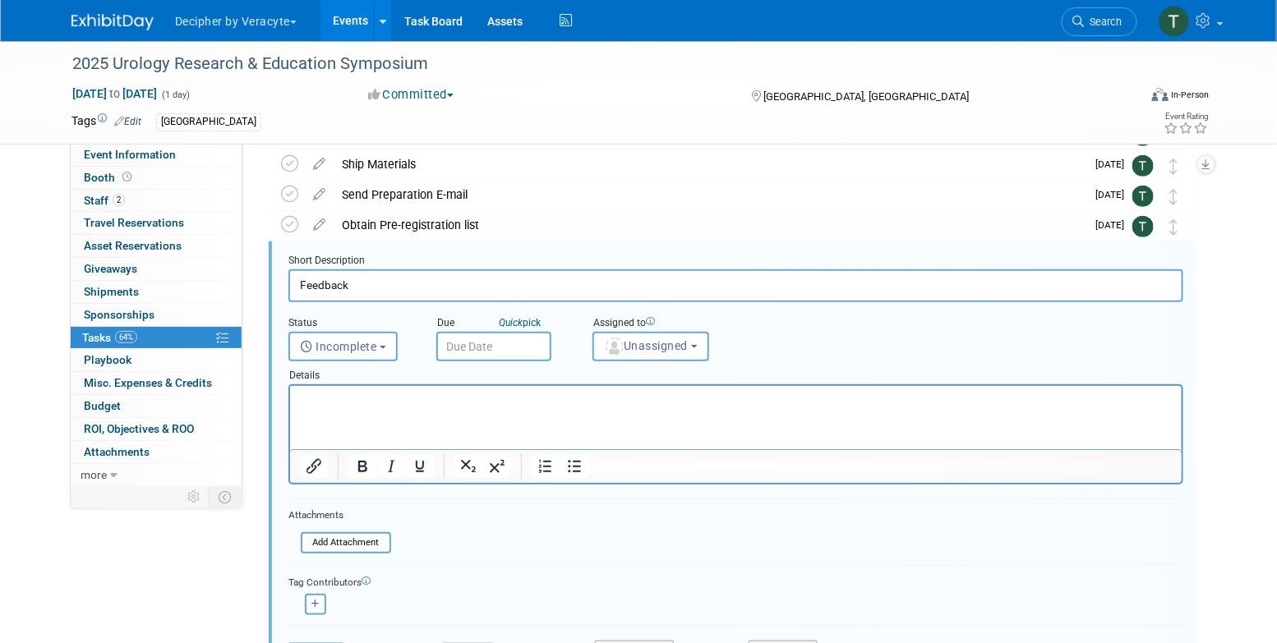
click at [551, 351] on div "Due Quick pick" at bounding box center [502, 335] width 156 height 53
click at [533, 351] on input "text" at bounding box center [493, 347] width 115 height 30
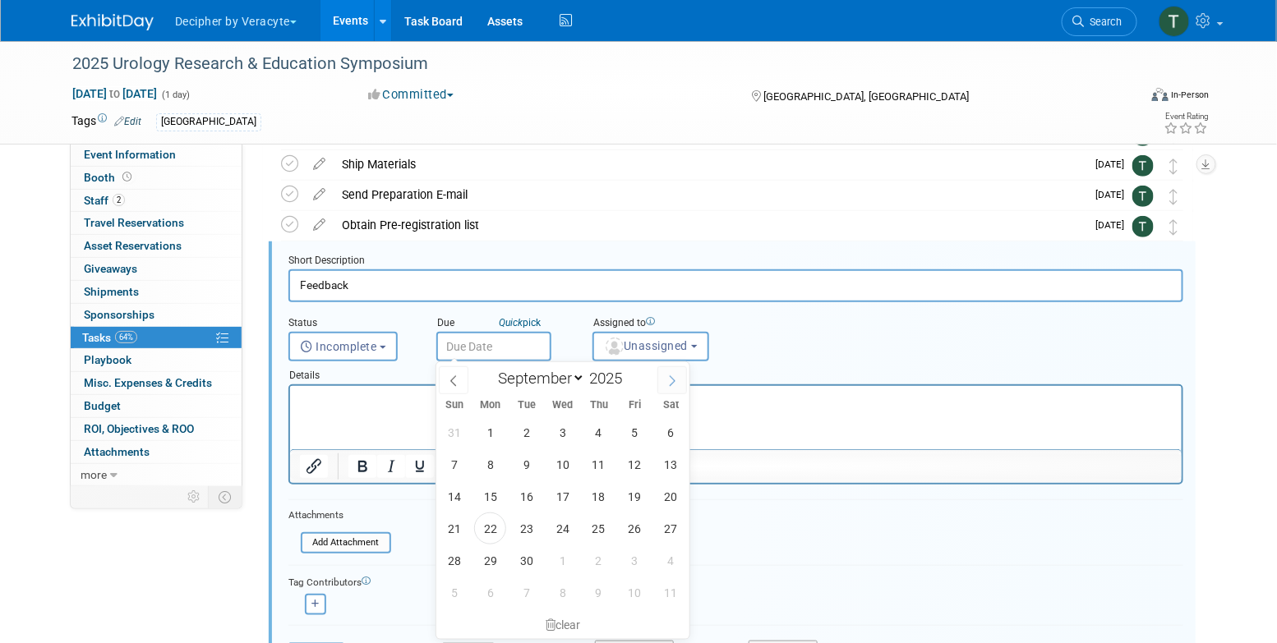
click at [666, 375] on icon at bounding box center [672, 381] width 12 height 12
select select "11"
click at [483, 464] on span "8" at bounding box center [490, 465] width 32 height 32
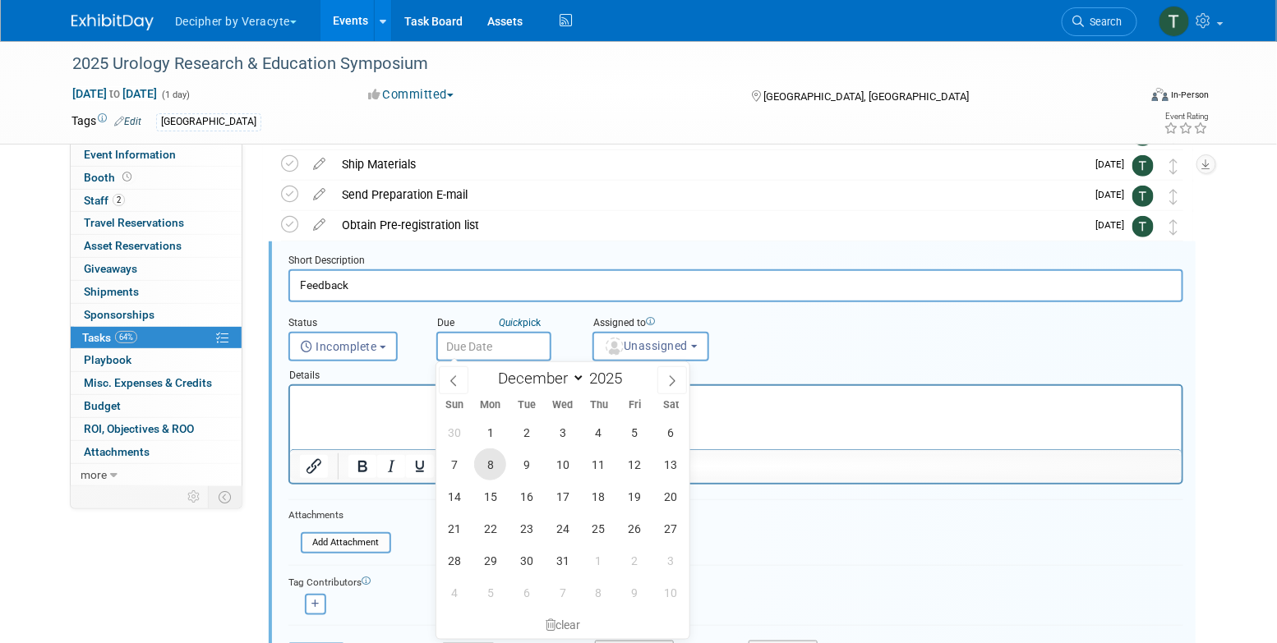
type input "Dec 8, 2025"
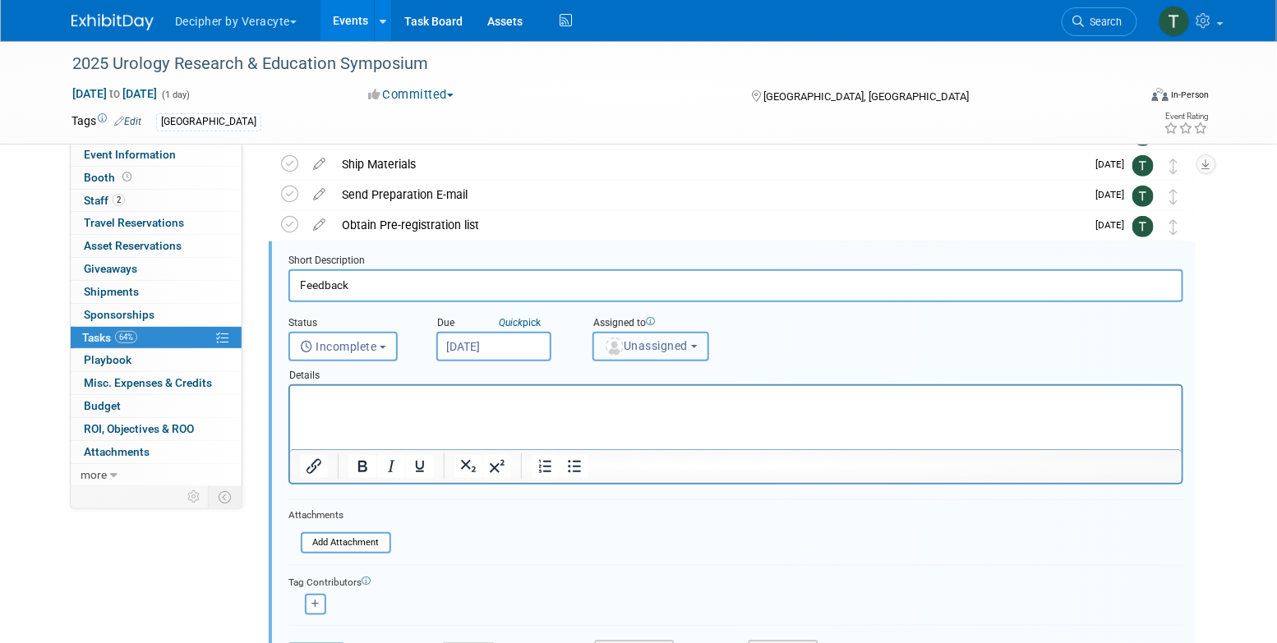
click at [635, 352] on button "Unassigned" at bounding box center [650, 347] width 117 height 30
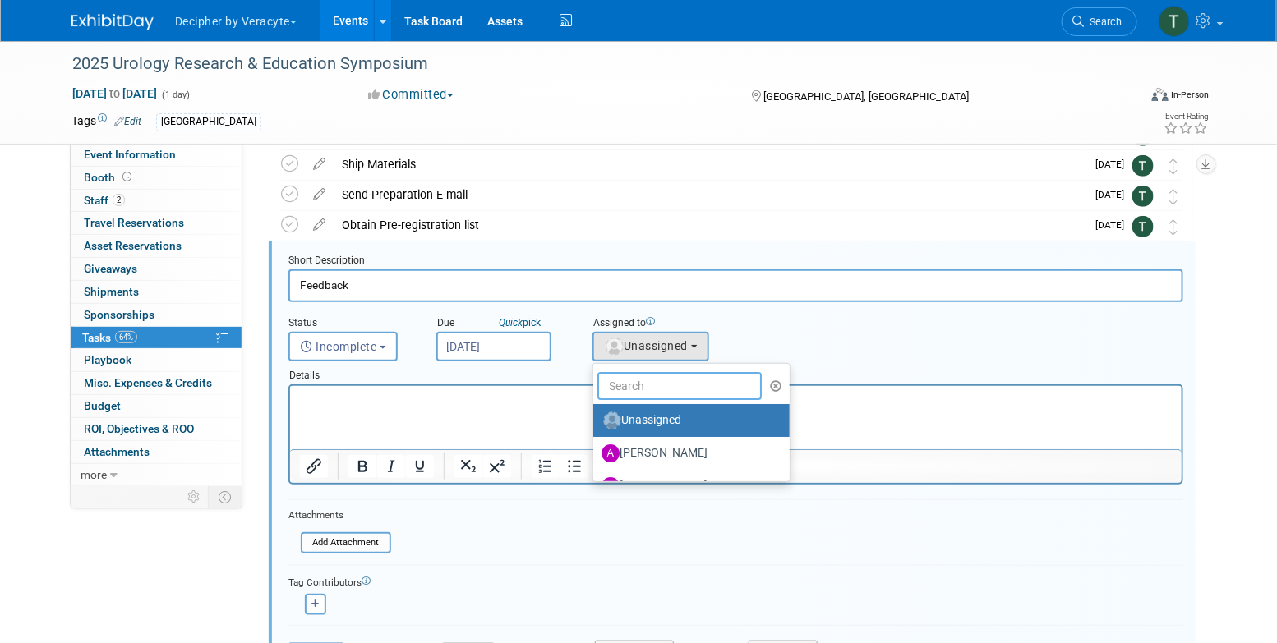
click at [635, 398] on input "text" at bounding box center [679, 386] width 164 height 28
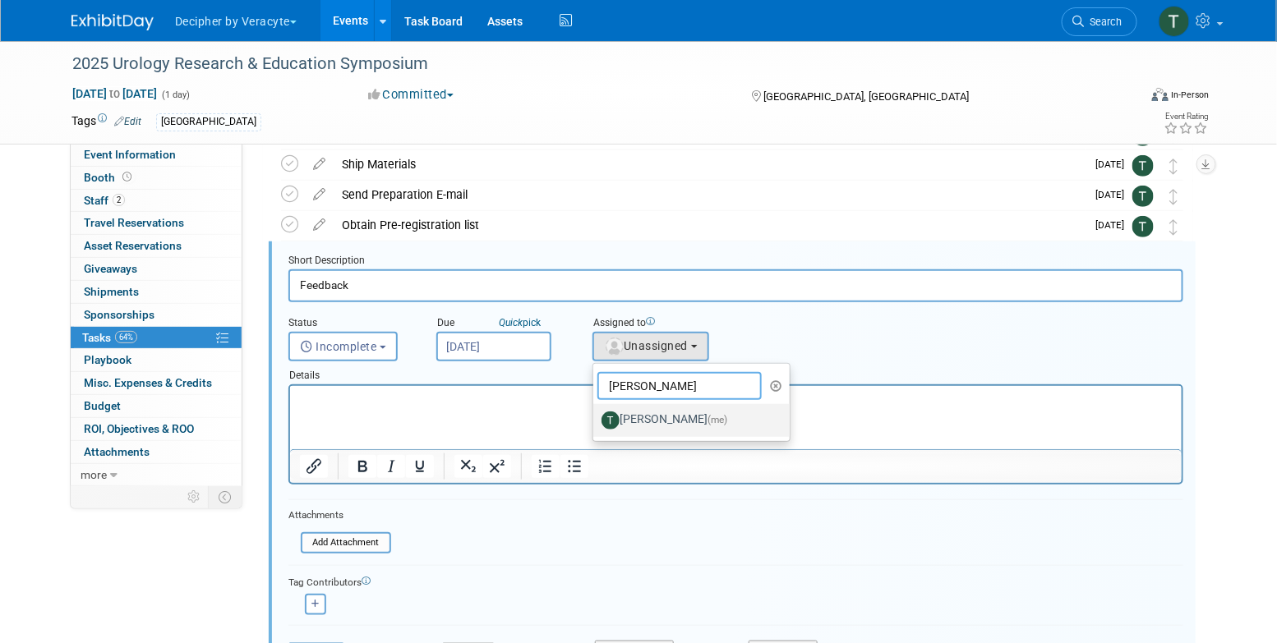
type input "tony"
click at [643, 407] on label "Tony Alvarado (me)" at bounding box center [687, 420] width 172 height 26
click at [596, 413] on input "Tony Alvarado (me)" at bounding box center [590, 418] width 11 height 11
select select "3ceeba8c-a19a-4597-a609-6fba7c9a515a"
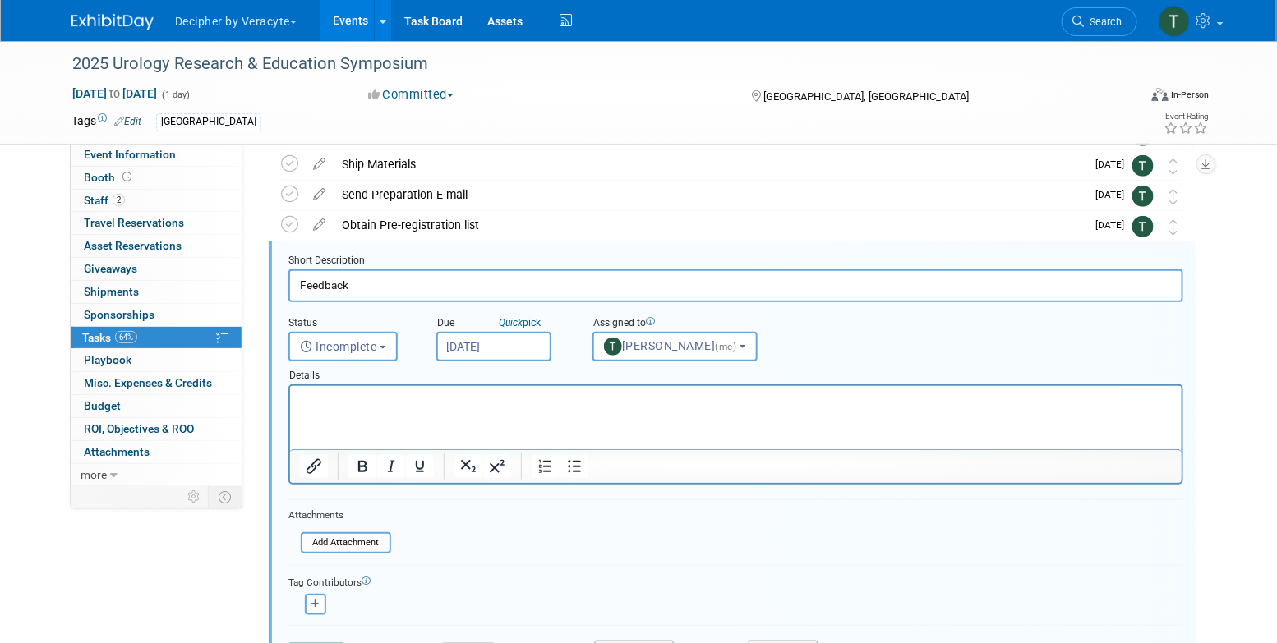
scroll to position [391, 0]
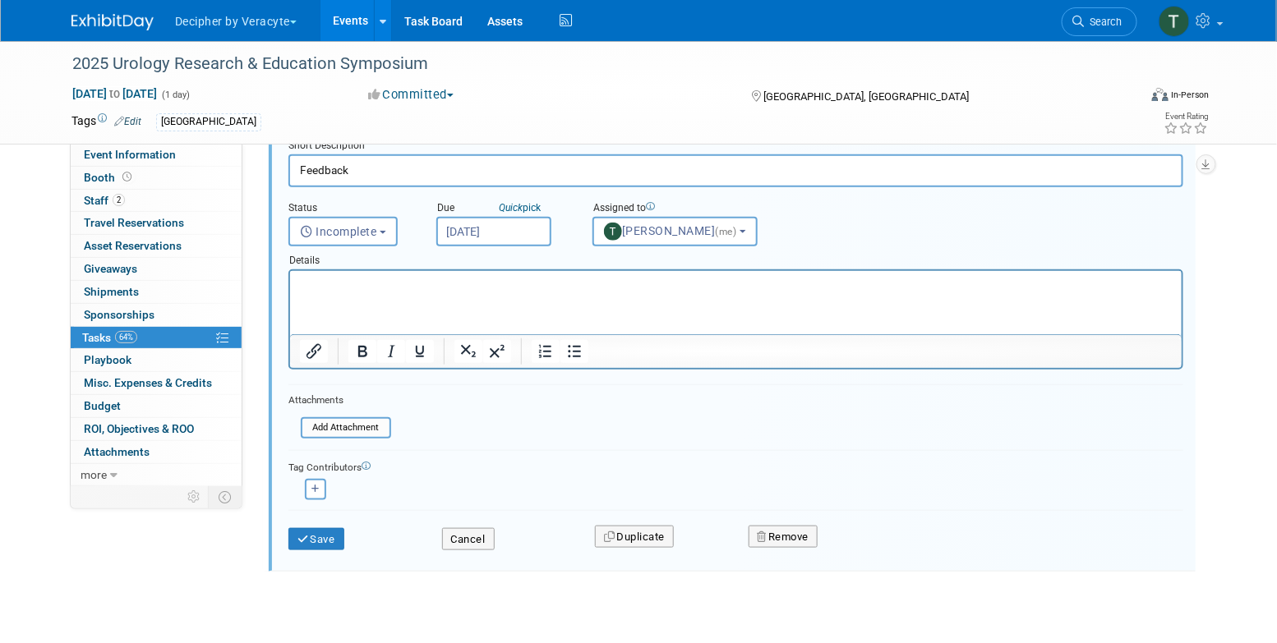
click at [316, 523] on div "Save" at bounding box center [353, 535] width 154 height 34
click at [316, 532] on button "Save" at bounding box center [316, 539] width 56 height 23
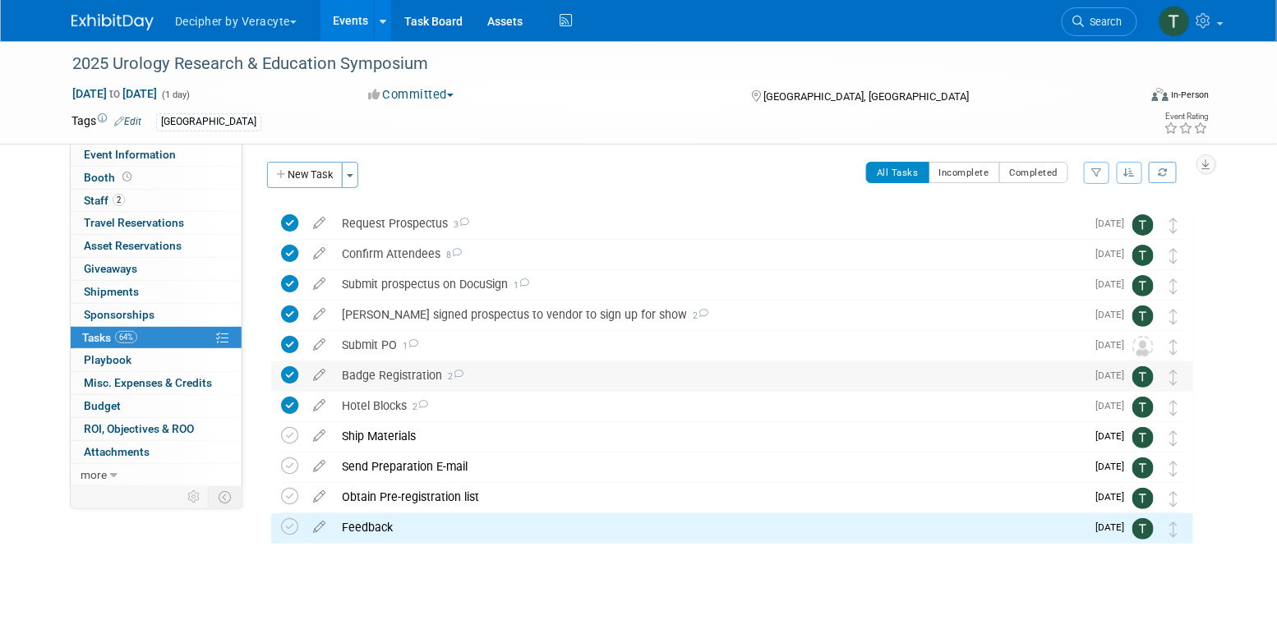
scroll to position [0, 0]
